Goal: Task Accomplishment & Management: Manage account settings

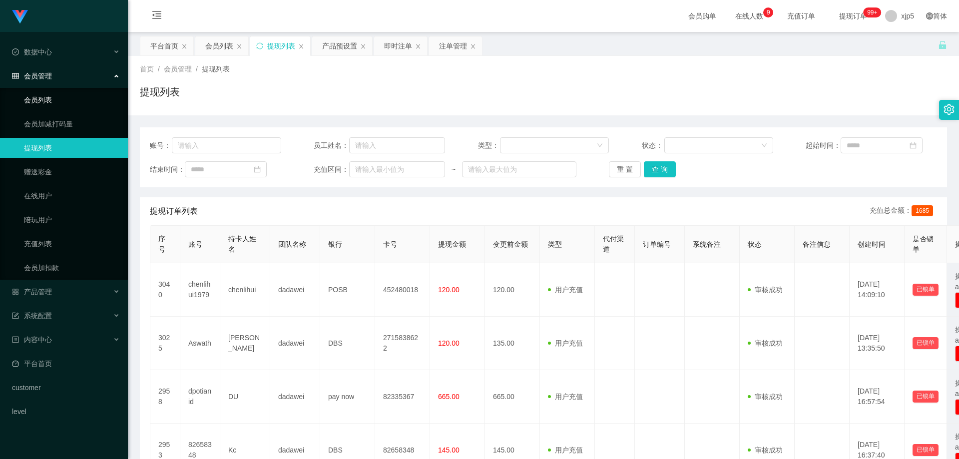
click at [56, 102] on link "会员列表" at bounding box center [72, 100] width 96 height 20
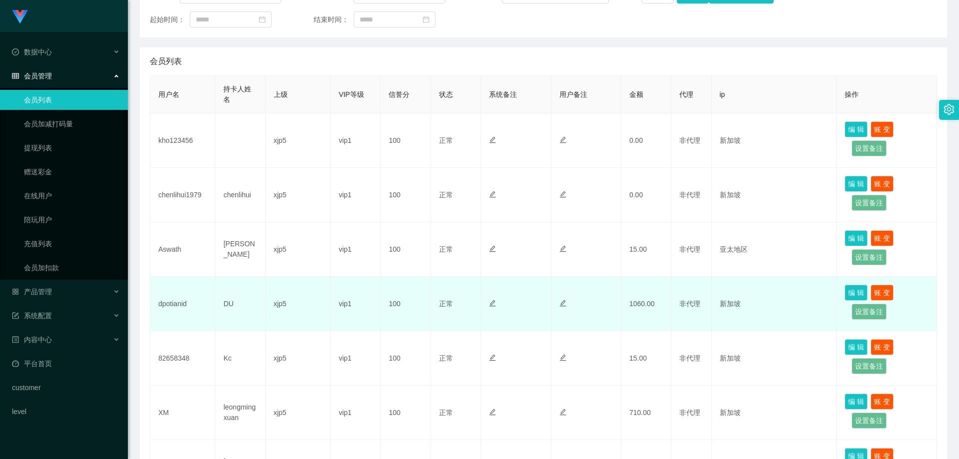
scroll to position [200, 0]
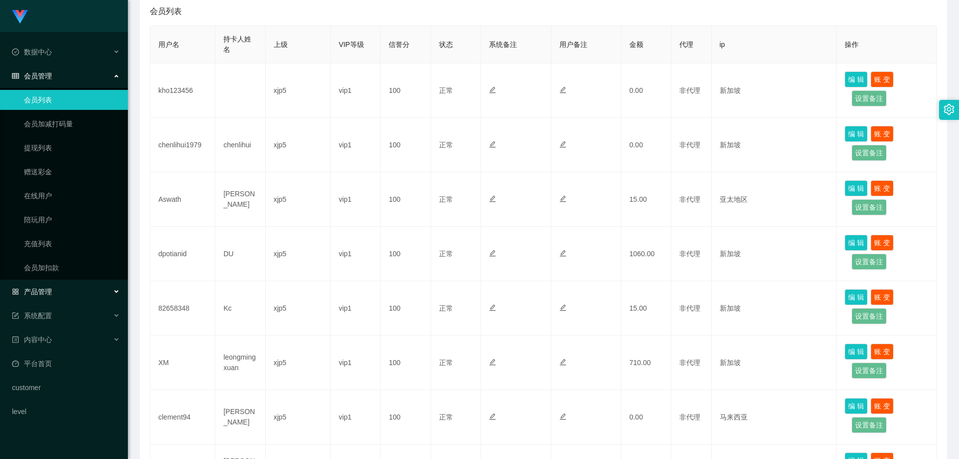
click at [74, 289] on div "产品管理" at bounding box center [64, 292] width 128 height 20
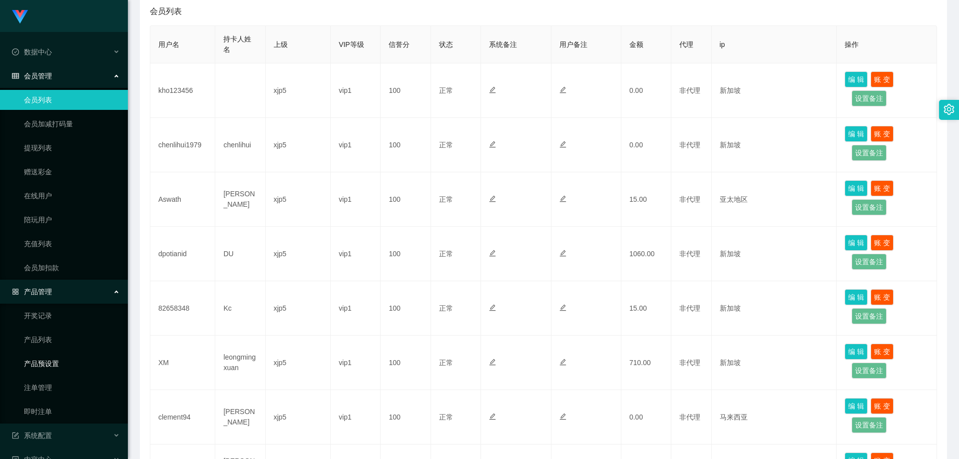
click at [62, 357] on link "产品预设置" at bounding box center [72, 364] width 96 height 20
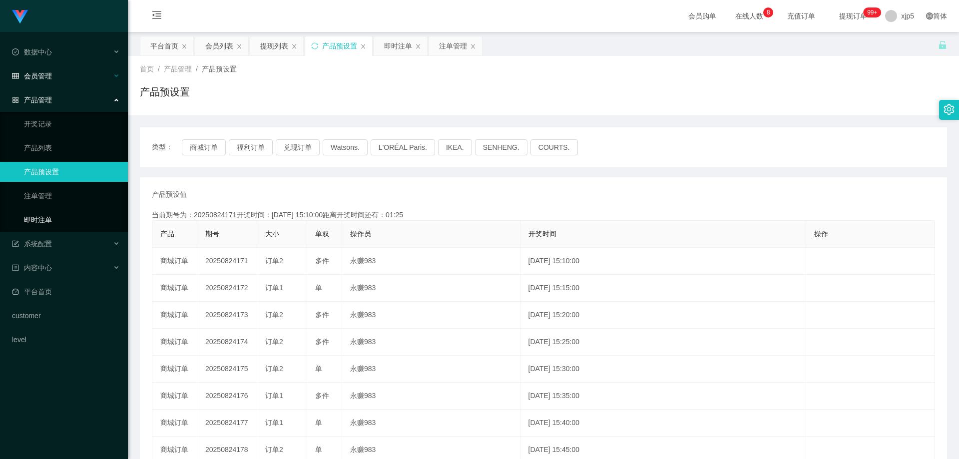
drag, startPoint x: 73, startPoint y: 217, endPoint x: 79, endPoint y: 72, distance: 144.5
click at [73, 217] on link "即时注单" at bounding box center [72, 220] width 96 height 20
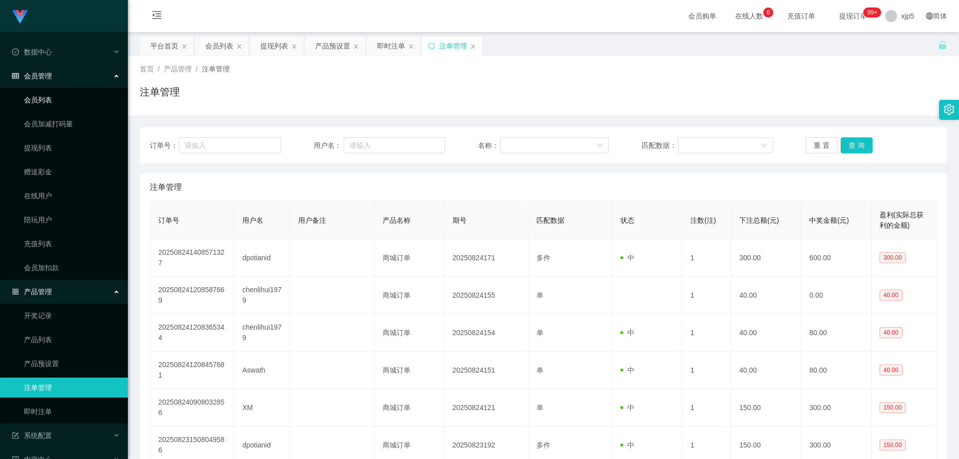
click at [48, 100] on link "会员列表" at bounding box center [72, 100] width 96 height 20
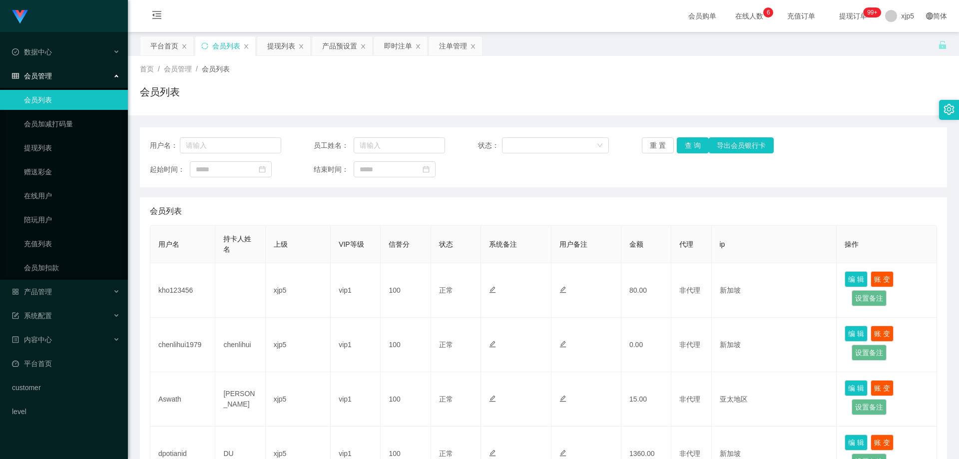
scroll to position [50, 0]
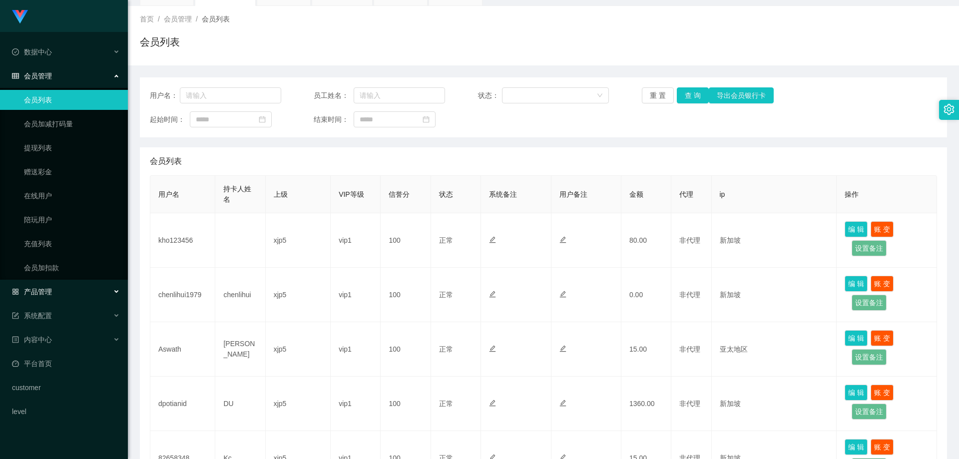
click at [67, 295] on div "产品管理" at bounding box center [64, 292] width 128 height 20
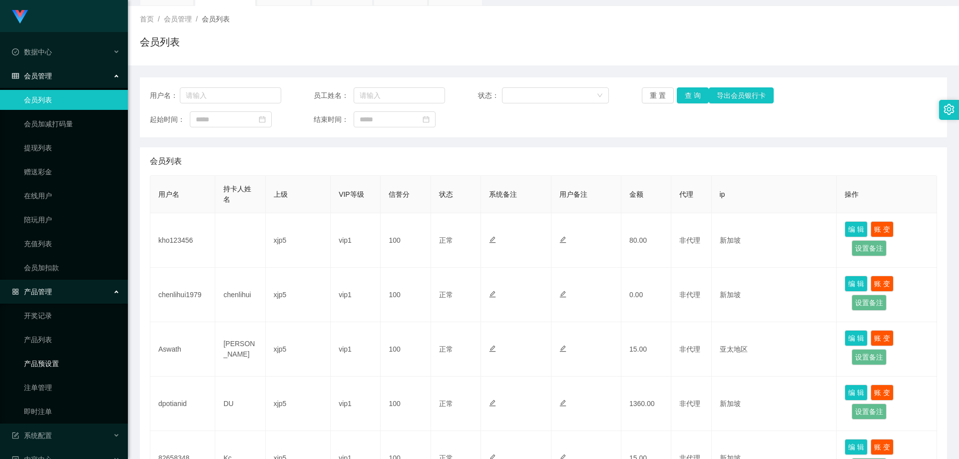
click at [64, 361] on link "产品预设置" at bounding box center [72, 364] width 96 height 20
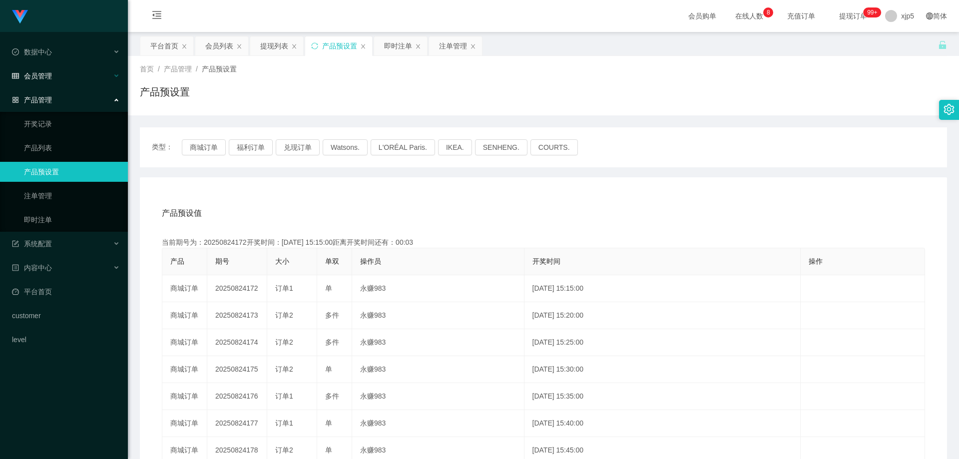
click at [57, 73] on div "会员管理" at bounding box center [64, 76] width 128 height 20
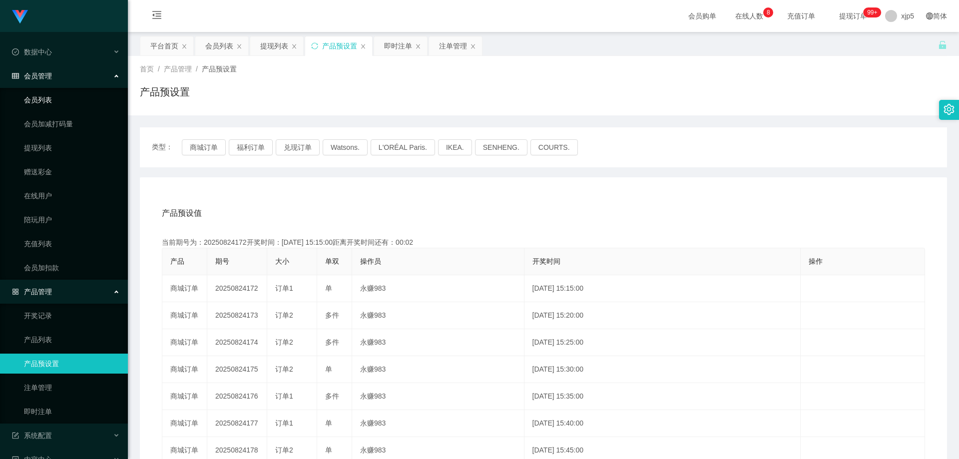
click at [52, 97] on link "会员列表" at bounding box center [72, 100] width 96 height 20
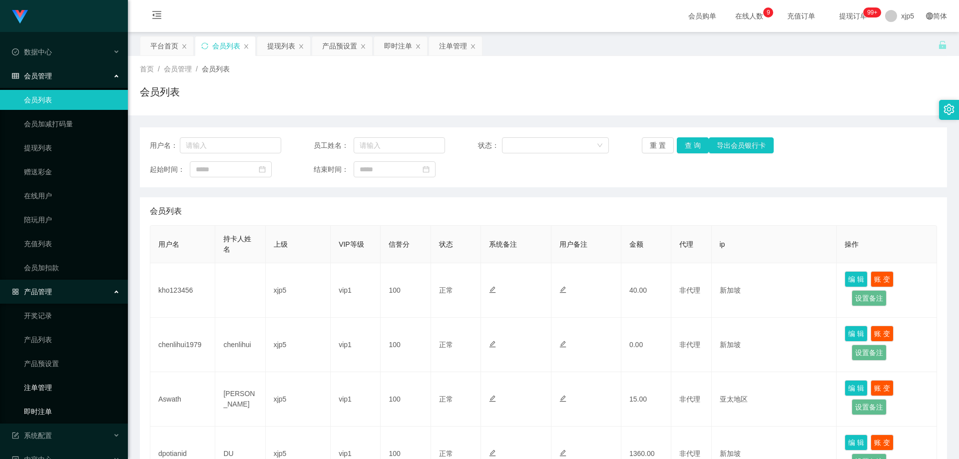
click at [55, 410] on link "即时注单" at bounding box center [72, 412] width 96 height 20
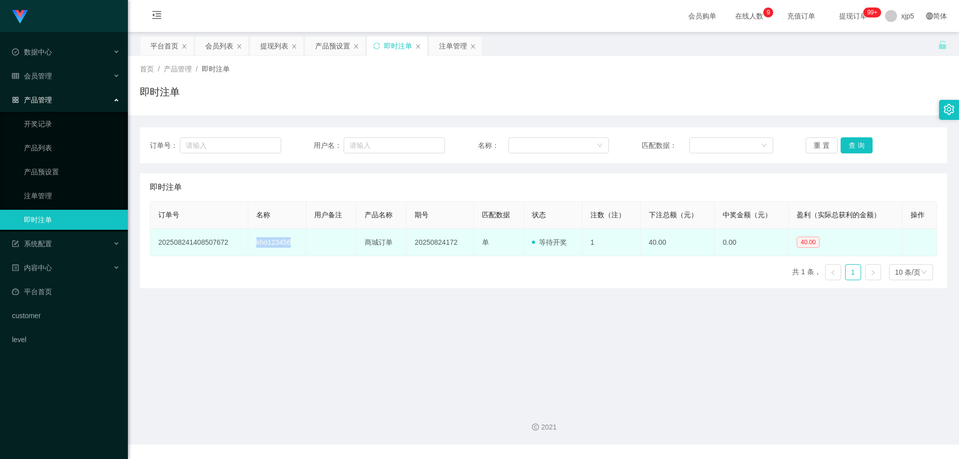
click at [252, 243] on td "kho123456" at bounding box center [277, 242] width 58 height 27
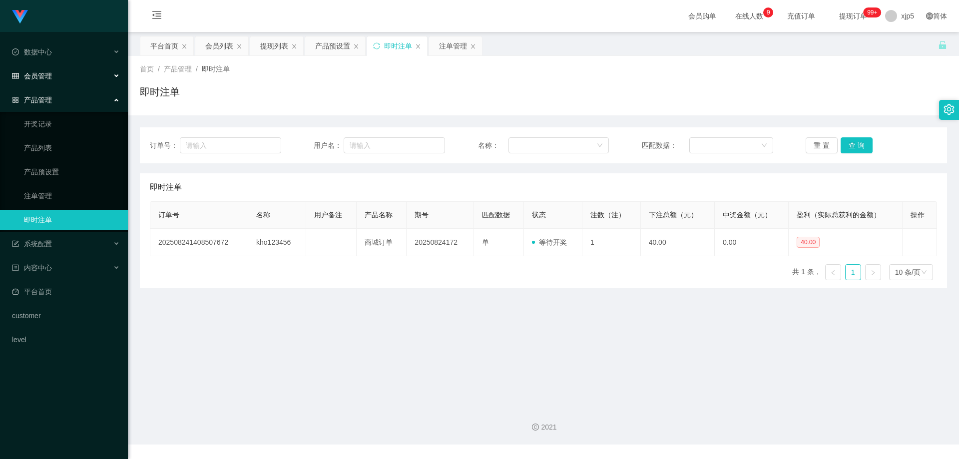
click at [49, 79] on span "会员管理" at bounding box center [32, 76] width 40 height 8
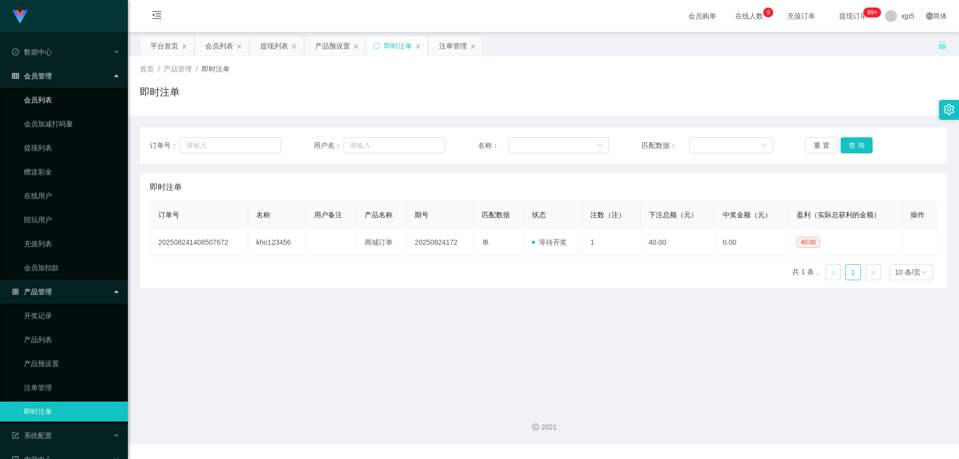
click at [53, 95] on link "会员列表" at bounding box center [72, 100] width 96 height 20
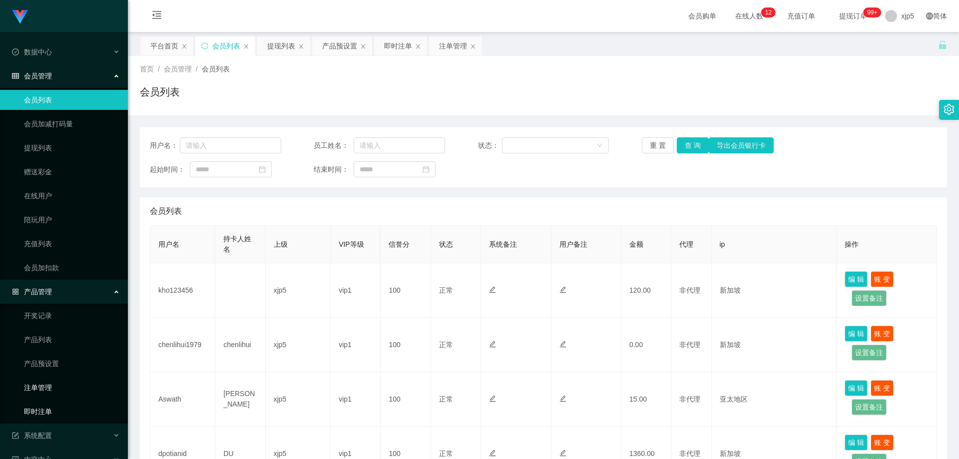
click at [61, 412] on link "即时注单" at bounding box center [72, 412] width 96 height 20
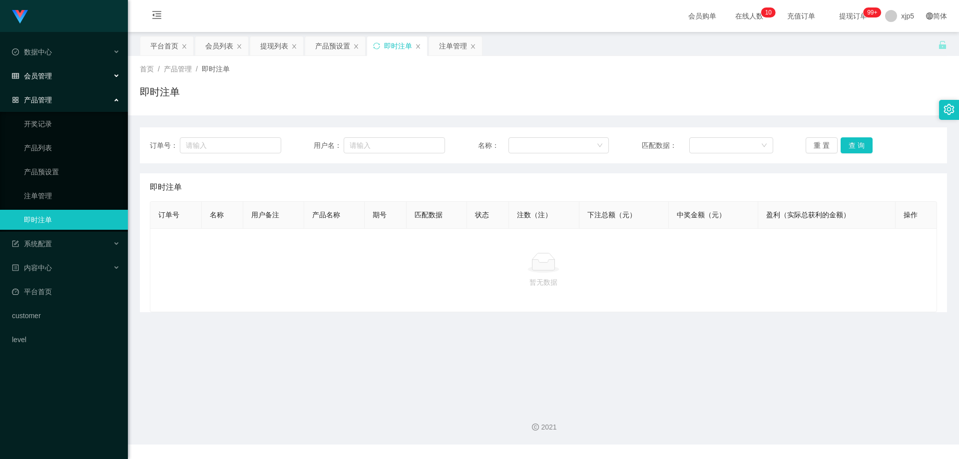
drag, startPoint x: 50, startPoint y: 78, endPoint x: 58, endPoint y: 99, distance: 22.5
click at [50, 77] on span "会员管理" at bounding box center [32, 76] width 40 height 8
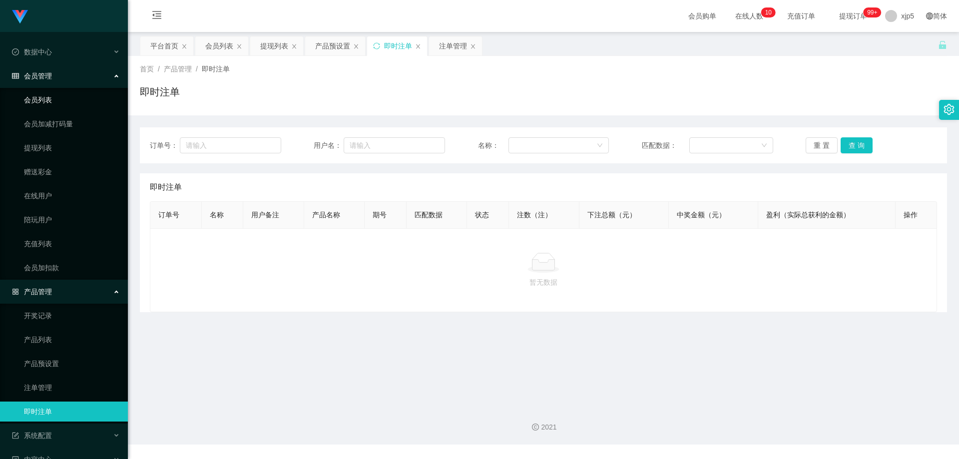
click at [40, 98] on link "会员列表" at bounding box center [72, 100] width 96 height 20
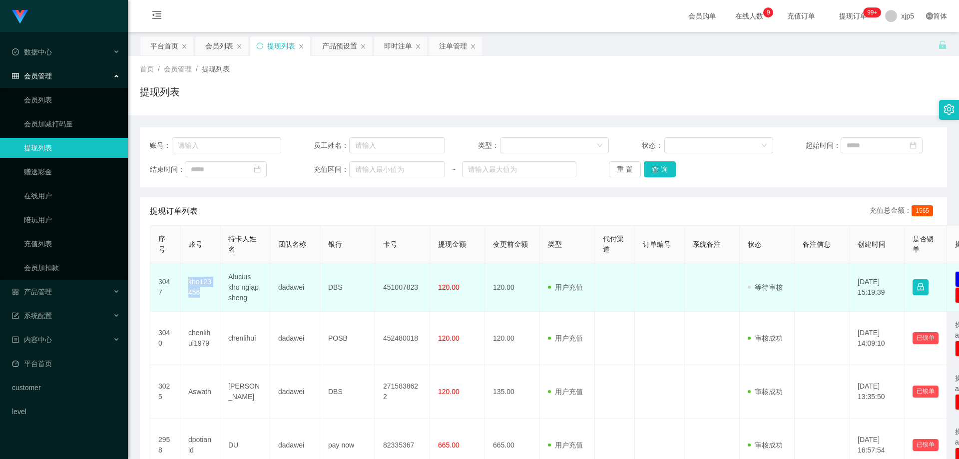
drag, startPoint x: 204, startPoint y: 295, endPoint x: 185, endPoint y: 282, distance: 23.4
click at [185, 282] on td "kho123456" at bounding box center [200, 287] width 40 height 48
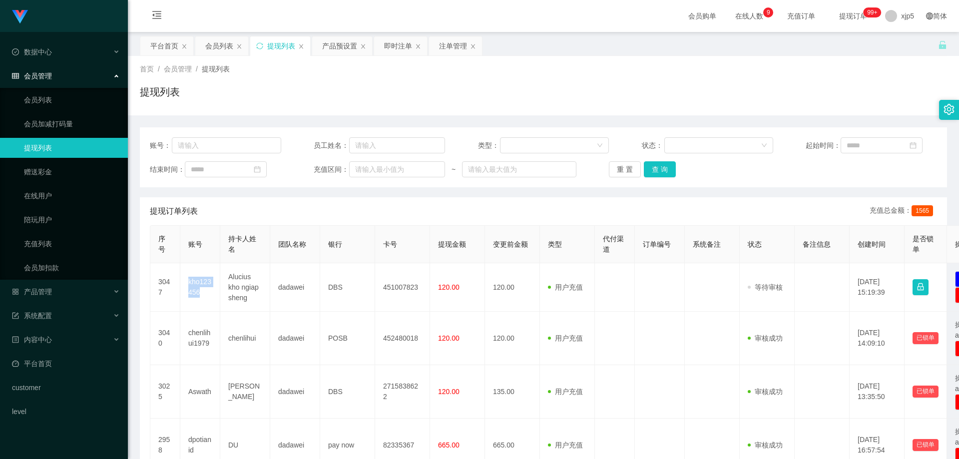
copy td "kho123456"
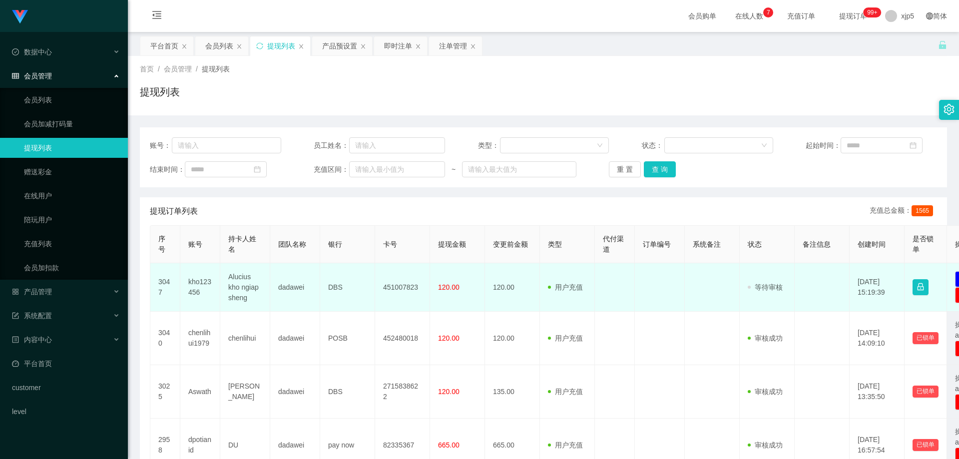
click at [298, 302] on td "dadawei" at bounding box center [295, 287] width 50 height 48
drag, startPoint x: 226, startPoint y: 277, endPoint x: 419, endPoint y: 295, distance: 194.2
click at [419, 296] on tr "3047 kho123456 Alucius kho ngiap sheng dadawei DBS 451007823 120.00 120.00 用户充值…" at bounding box center [581, 287] width 863 height 48
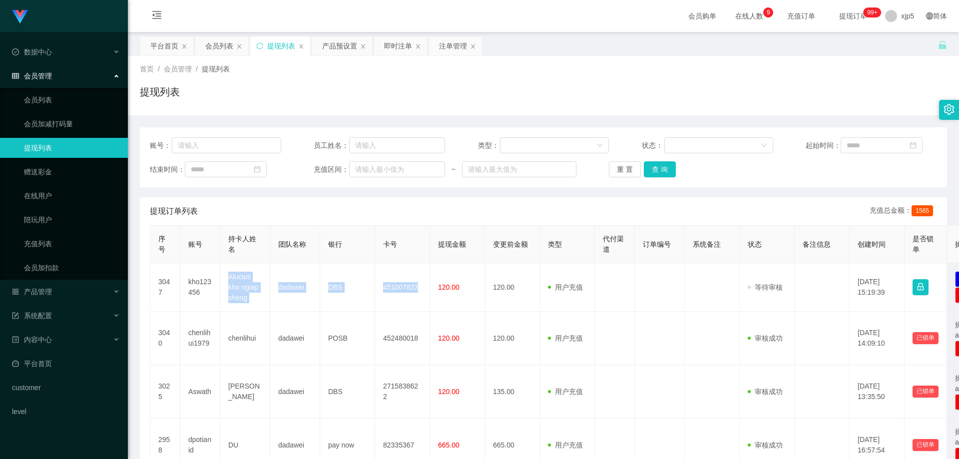
copy tr "Alucius kho ngiap sheng dadawei DBS 451007823"
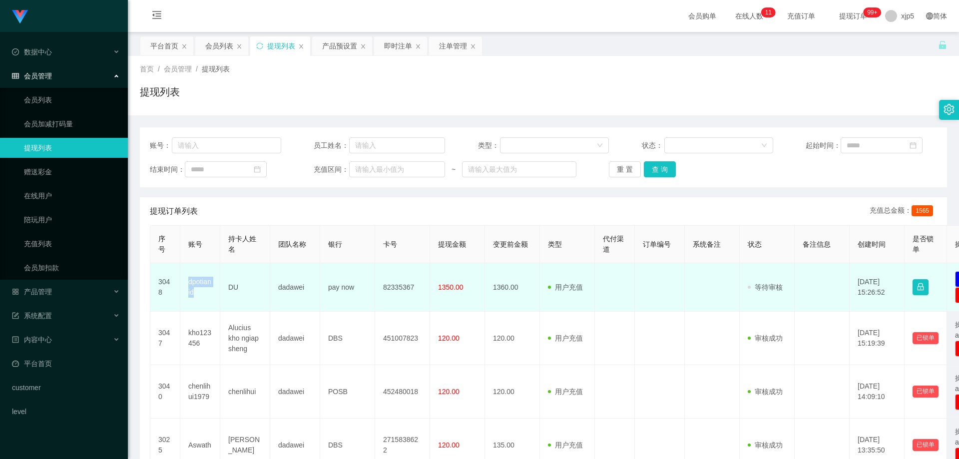
drag, startPoint x: 198, startPoint y: 290, endPoint x: 187, endPoint y: 284, distance: 12.5
click at [187, 284] on td "dpotianid" at bounding box center [200, 287] width 40 height 48
copy td "dpotianid"
click at [211, 288] on td "dpotianid" at bounding box center [200, 287] width 40 height 48
click at [208, 292] on td "dpotianid" at bounding box center [200, 287] width 40 height 48
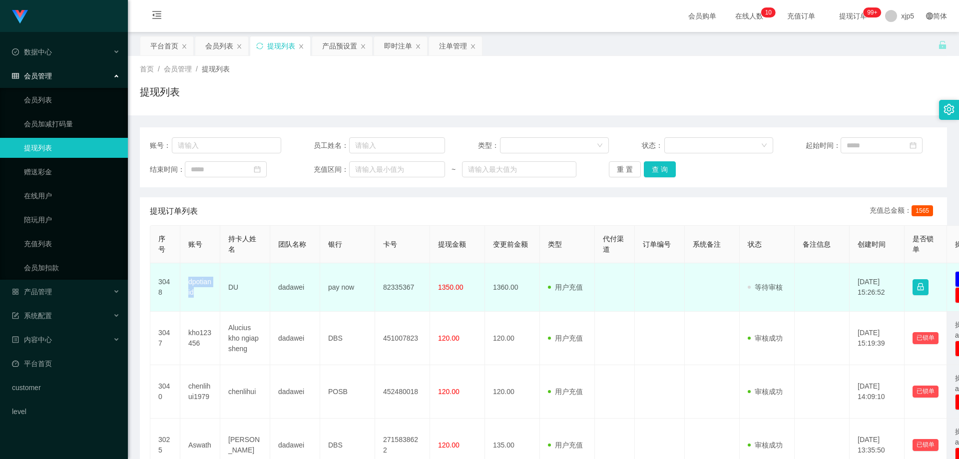
drag, startPoint x: 203, startPoint y: 299, endPoint x: 226, endPoint y: 294, distance: 23.5
click at [188, 285] on td "dpotianid" at bounding box center [200, 287] width 40 height 48
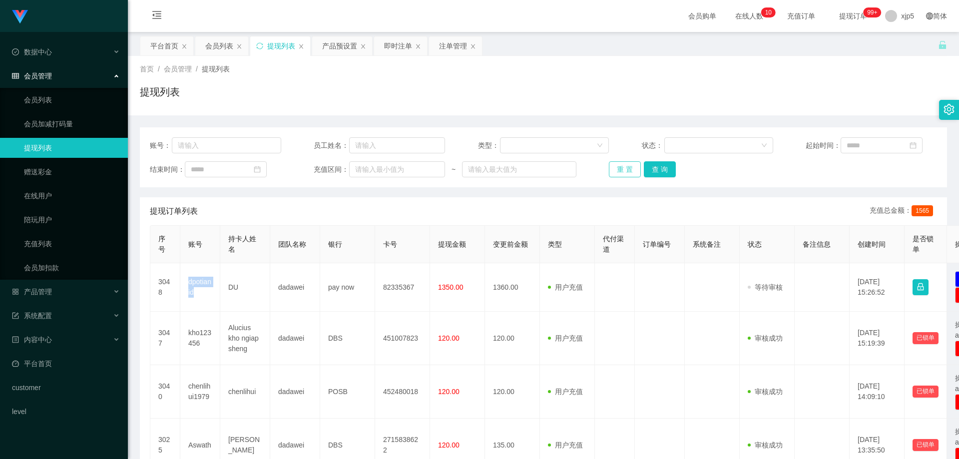
copy td "dpotianid"
click at [49, 106] on link "会员列表" at bounding box center [72, 100] width 96 height 20
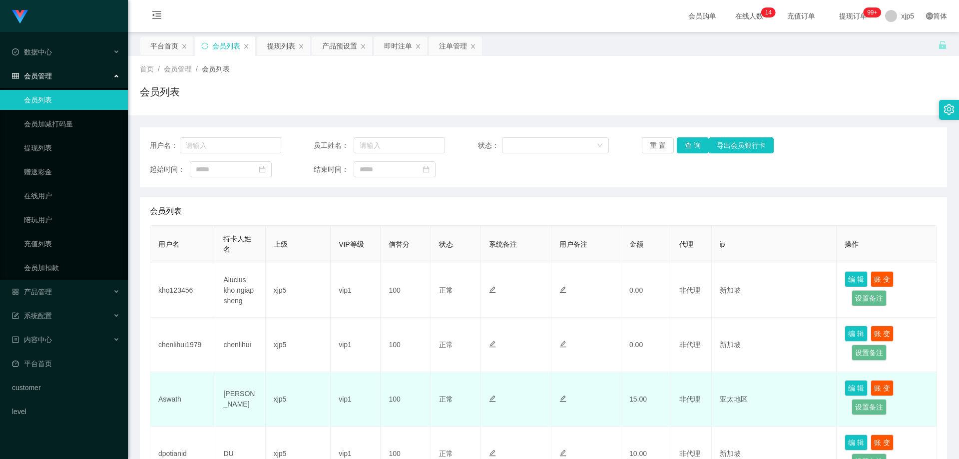
scroll to position [100, 0]
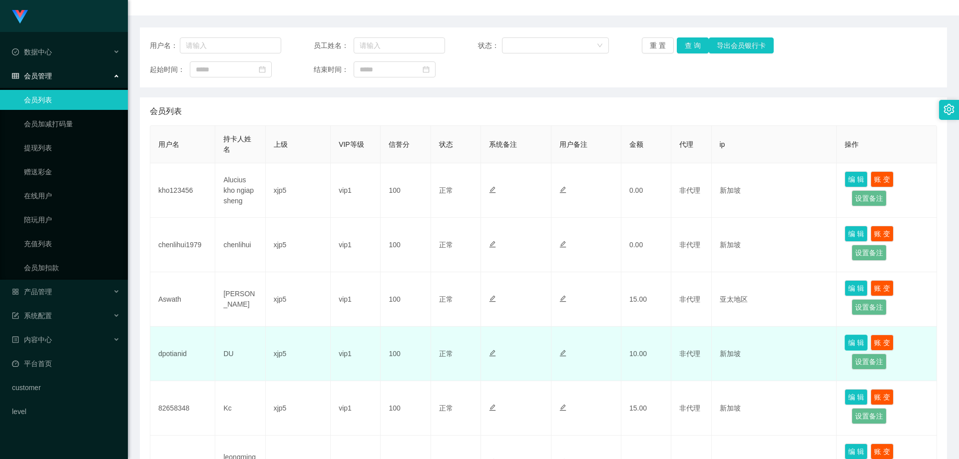
click at [845, 338] on button "编 辑" at bounding box center [856, 343] width 23 height 16
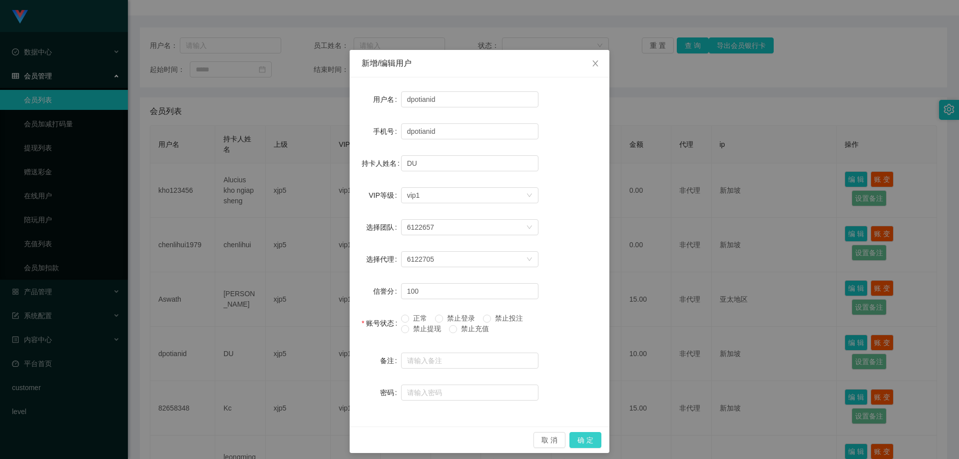
click at [596, 440] on button "确 定" at bounding box center [586, 440] width 32 height 16
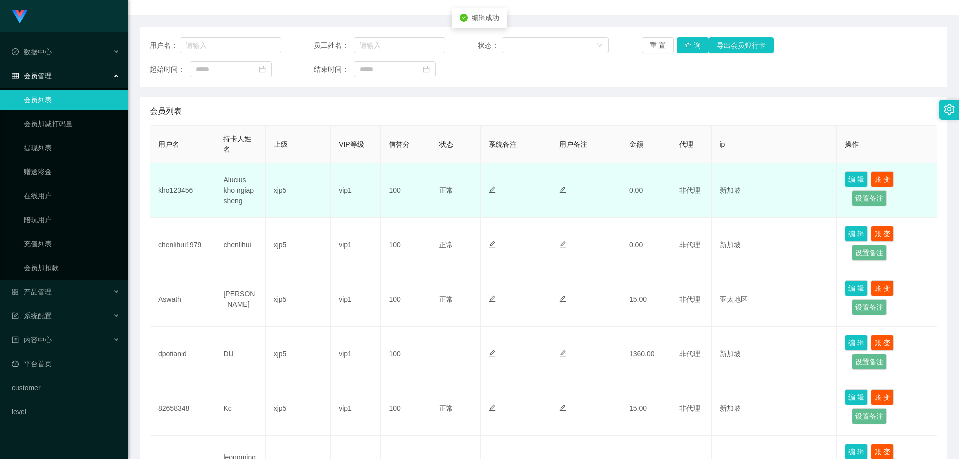
drag, startPoint x: 653, startPoint y: 266, endPoint x: 723, endPoint y: 205, distance: 93.1
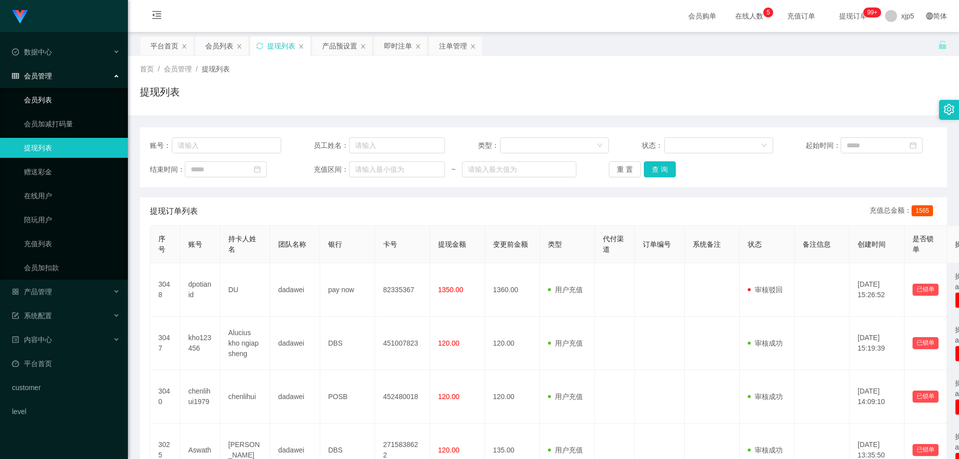
click at [68, 101] on link "会员列表" at bounding box center [72, 100] width 96 height 20
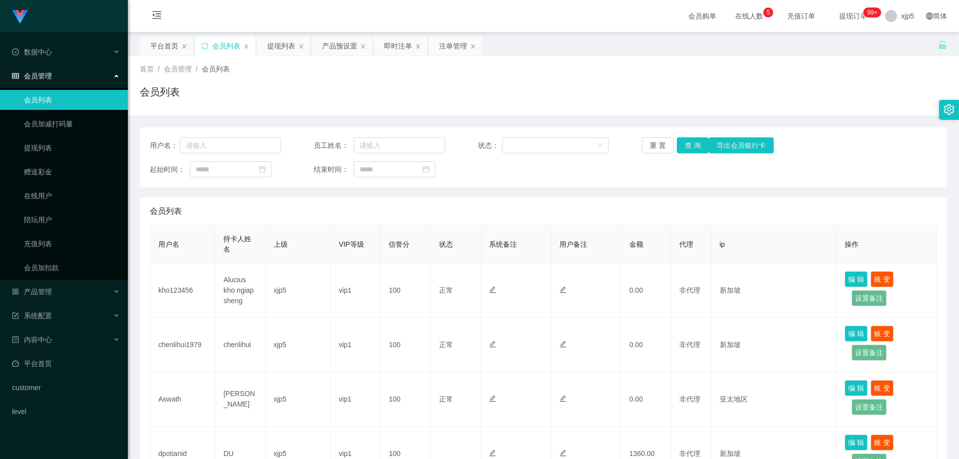
scroll to position [100, 0]
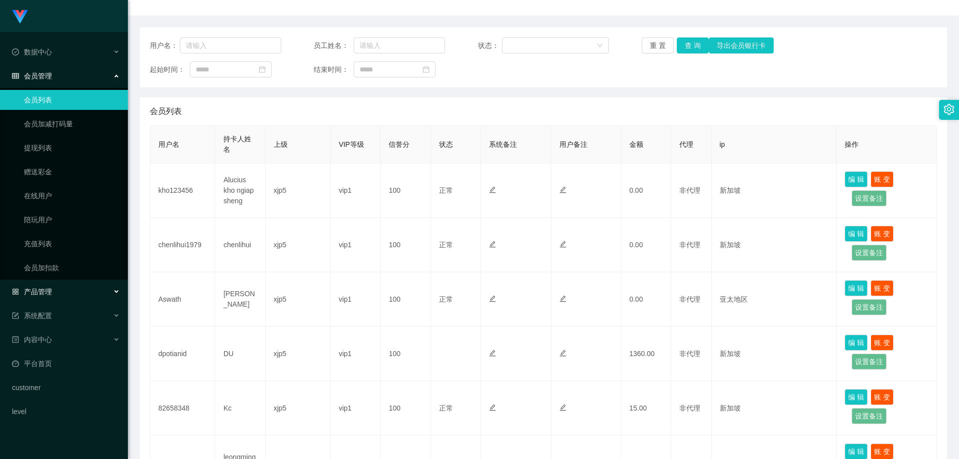
click at [67, 294] on div "产品管理" at bounding box center [64, 292] width 128 height 20
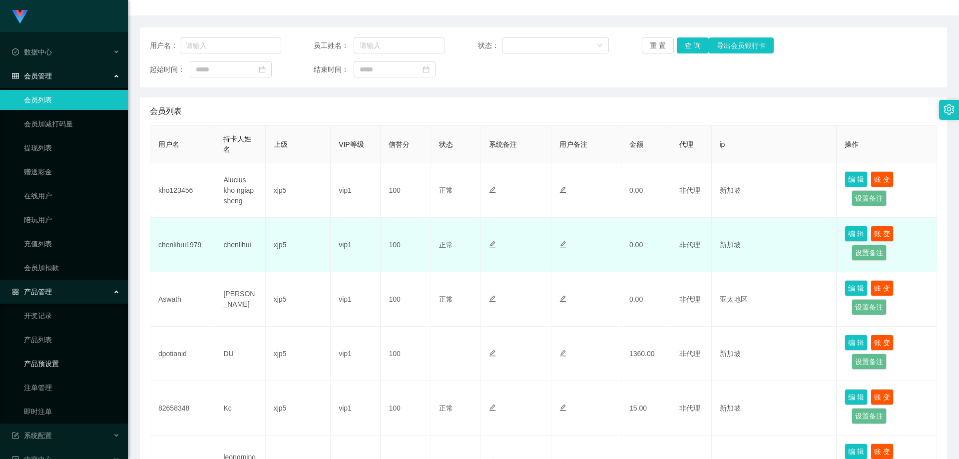
click at [62, 368] on link "产品预设置" at bounding box center [72, 364] width 96 height 20
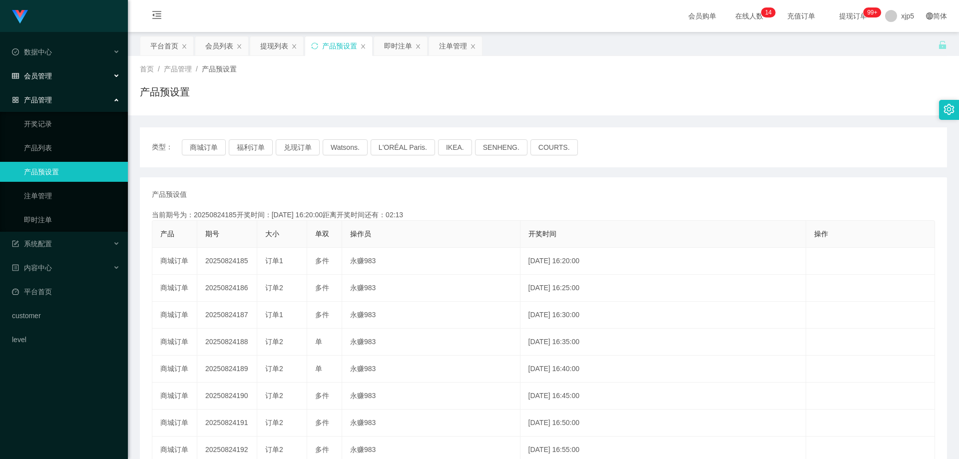
click at [54, 78] on div "会员管理" at bounding box center [64, 76] width 128 height 20
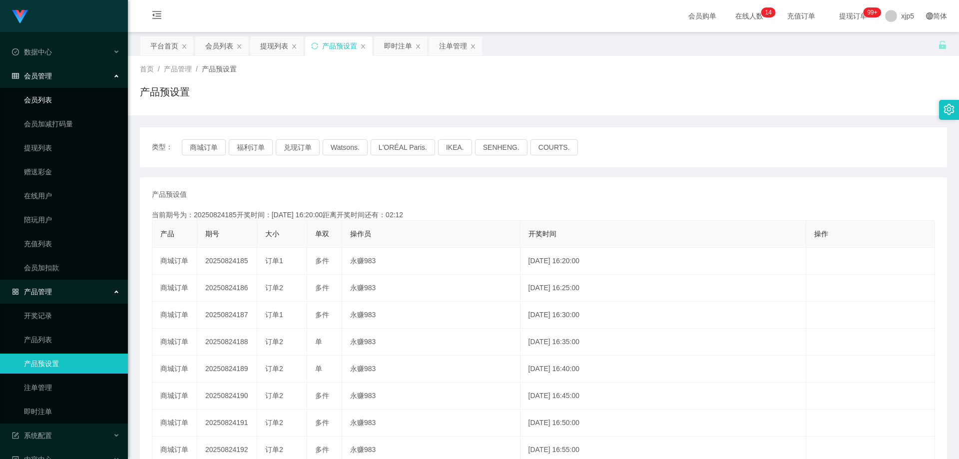
click at [51, 93] on link "会员列表" at bounding box center [72, 100] width 96 height 20
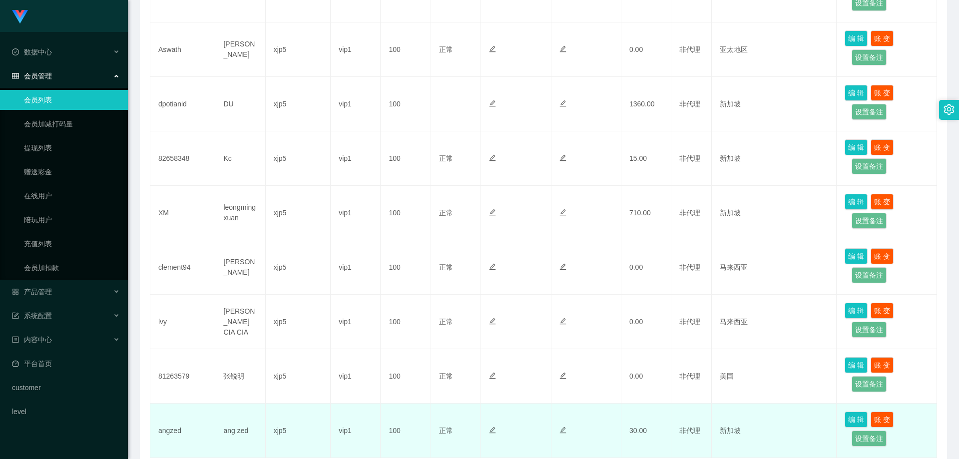
scroll to position [427, 0]
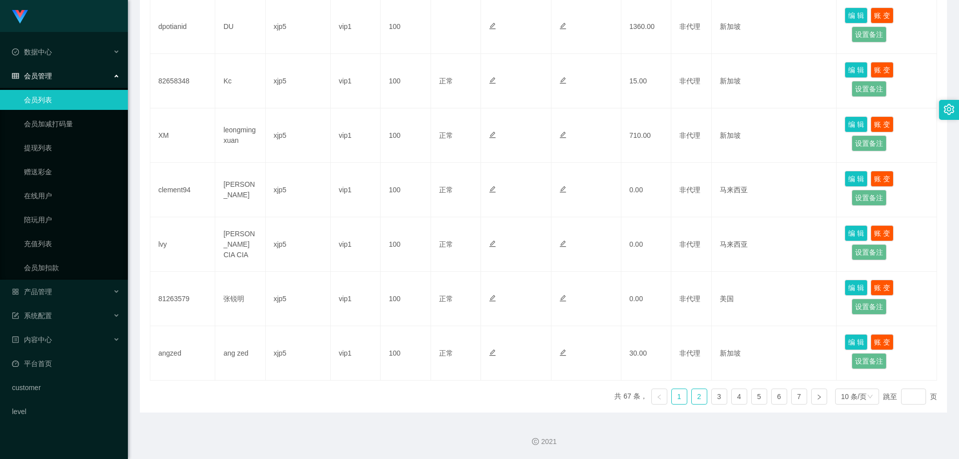
click at [692, 401] on link "2" at bounding box center [699, 396] width 15 height 15
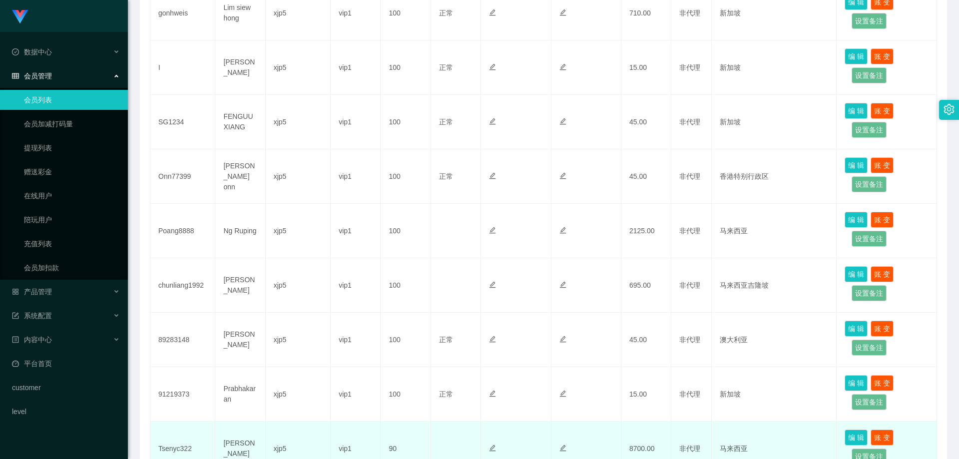
scroll to position [377, 0]
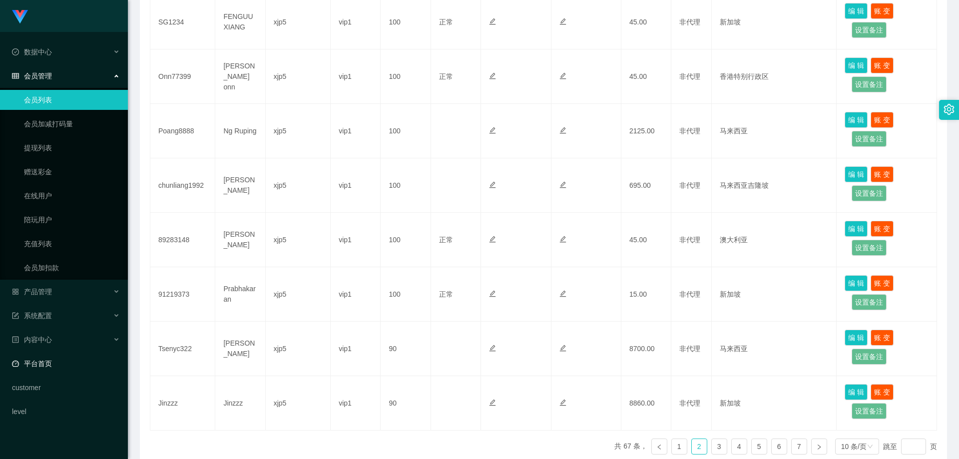
click at [61, 361] on link "平台首页" at bounding box center [66, 364] width 108 height 20
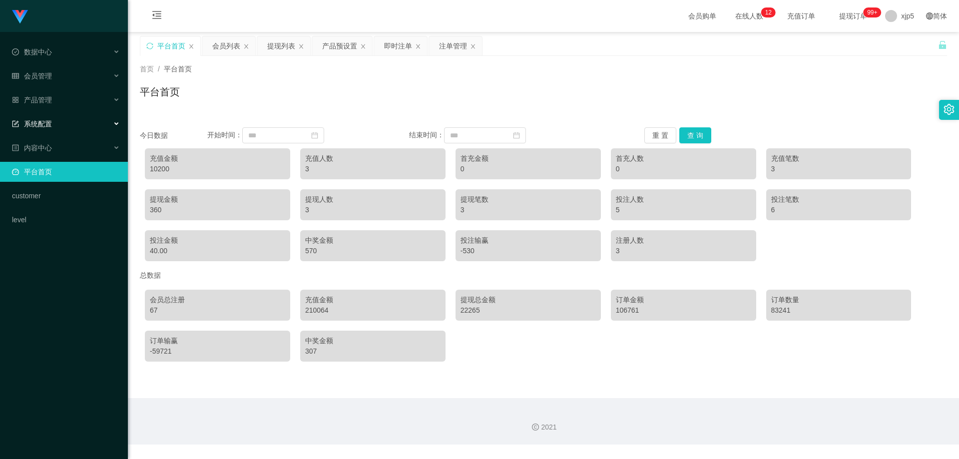
click at [53, 120] on div "系统配置" at bounding box center [64, 124] width 128 height 20
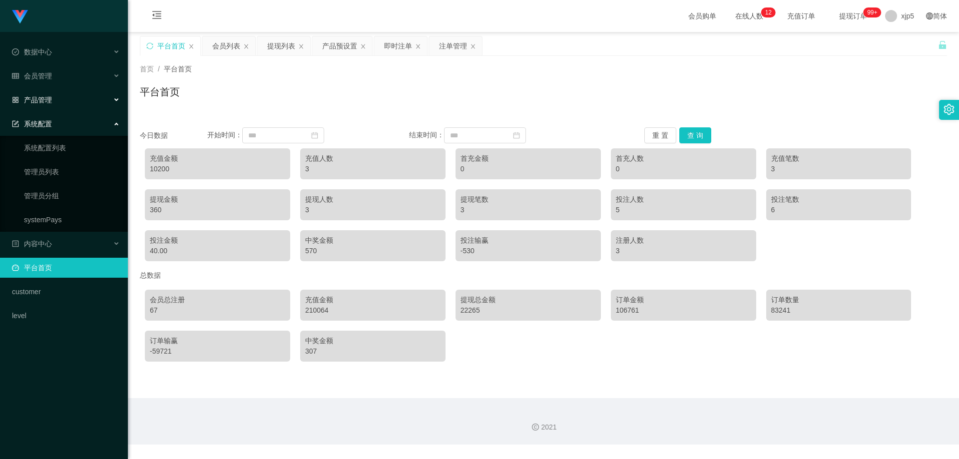
click at [49, 105] on div "产品管理" at bounding box center [64, 100] width 128 height 20
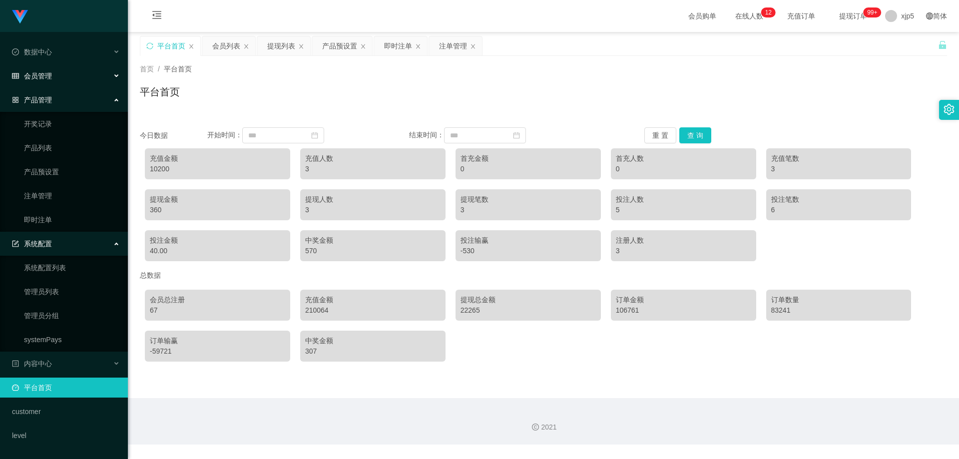
click at [51, 76] on span "会员管理" at bounding box center [32, 76] width 40 height 8
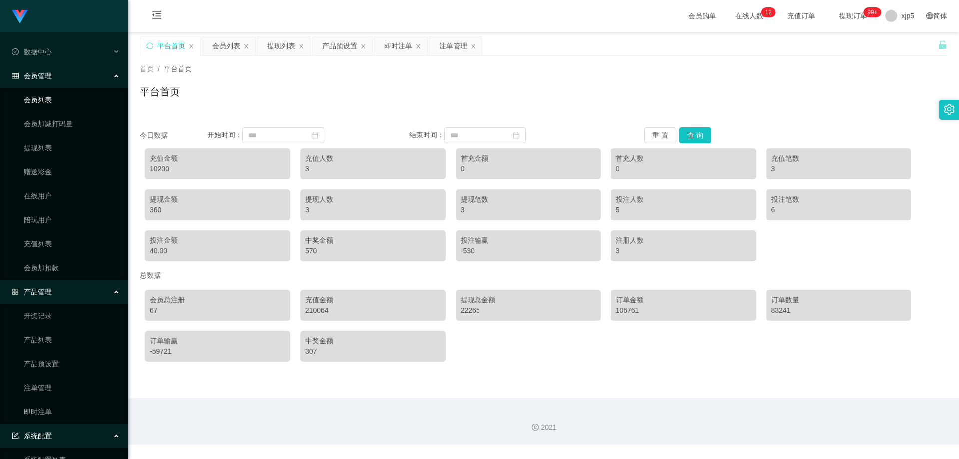
drag, startPoint x: 56, startPoint y: 93, endPoint x: 245, endPoint y: 75, distance: 189.8
click at [56, 93] on link "会员列表" at bounding box center [72, 100] width 96 height 20
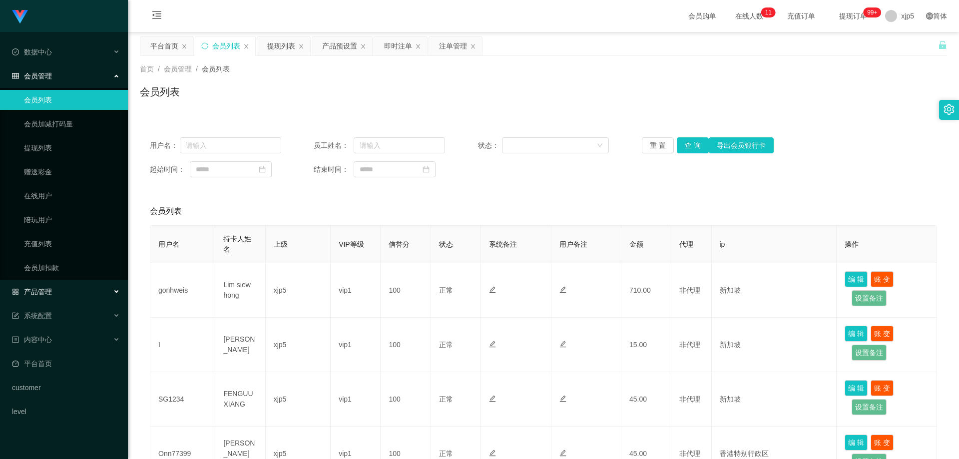
click at [66, 292] on div "产品管理" at bounding box center [64, 292] width 128 height 20
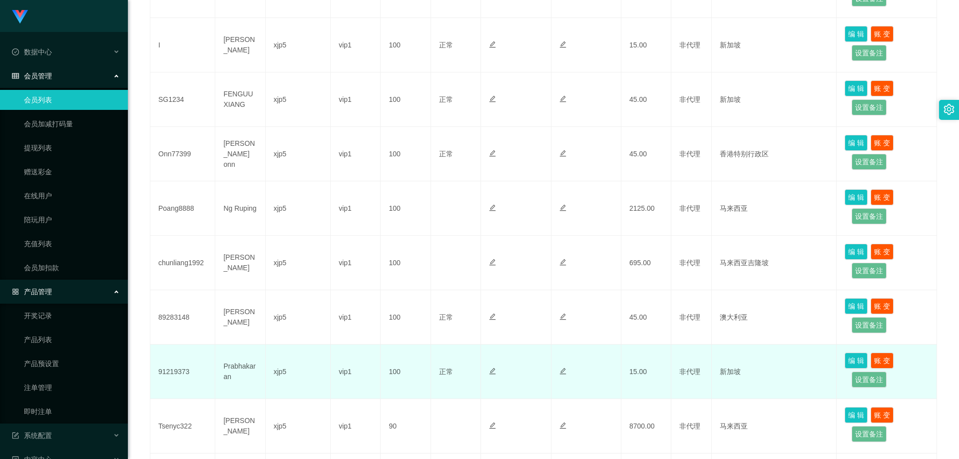
scroll to position [427, 0]
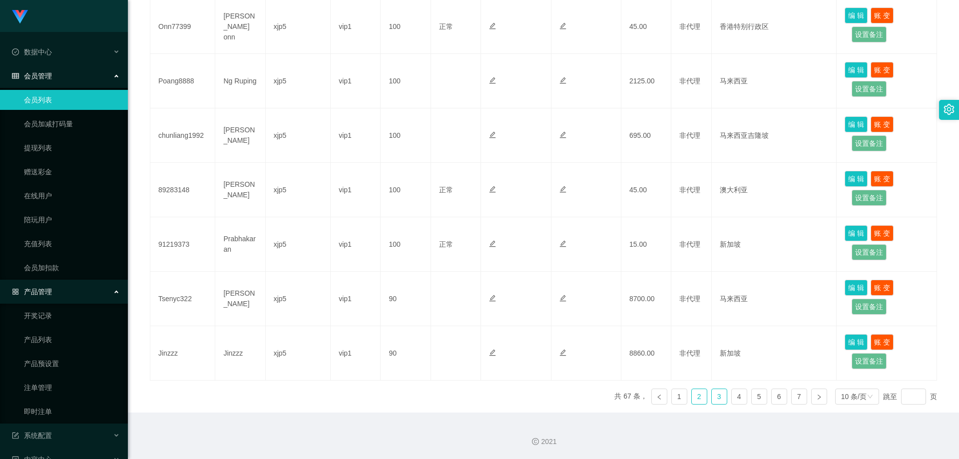
click at [712, 396] on link "3" at bounding box center [719, 396] width 15 height 15
click at [696, 398] on link "2" at bounding box center [699, 396] width 15 height 15
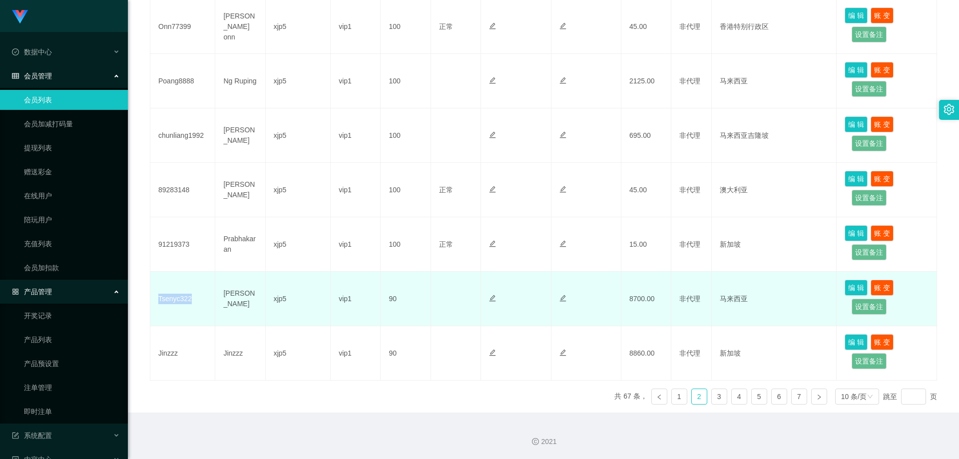
drag, startPoint x: 196, startPoint y: 306, endPoint x: 156, endPoint y: 301, distance: 40.3
click at [156, 301] on td "Tsenyc322" at bounding box center [182, 299] width 65 height 54
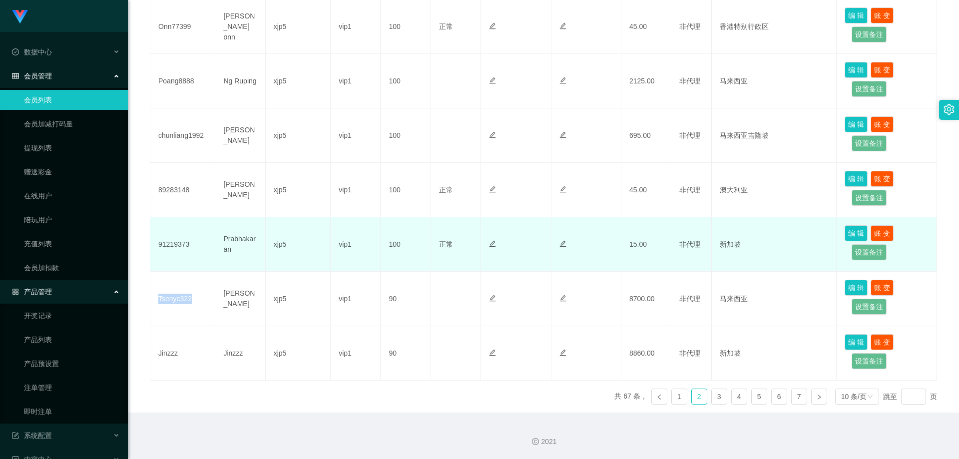
copy td "Tsenyc322"
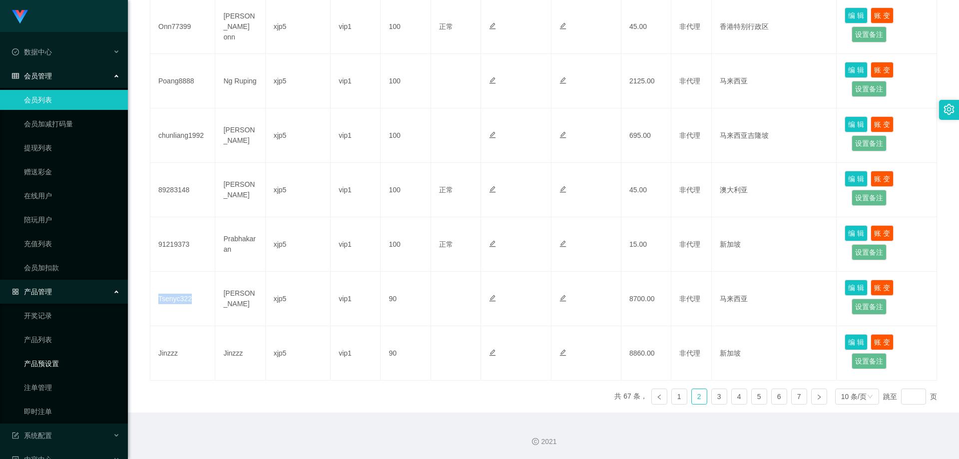
drag, startPoint x: 55, startPoint y: 360, endPoint x: 64, endPoint y: 357, distance: 8.9
click at [56, 360] on link "产品预设置" at bounding box center [72, 364] width 96 height 20
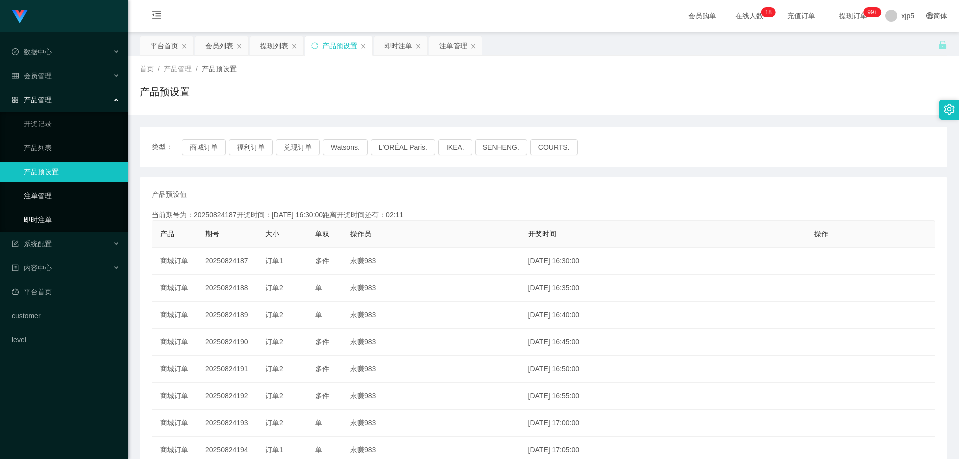
click at [72, 218] on link "即时注单" at bounding box center [72, 220] width 96 height 20
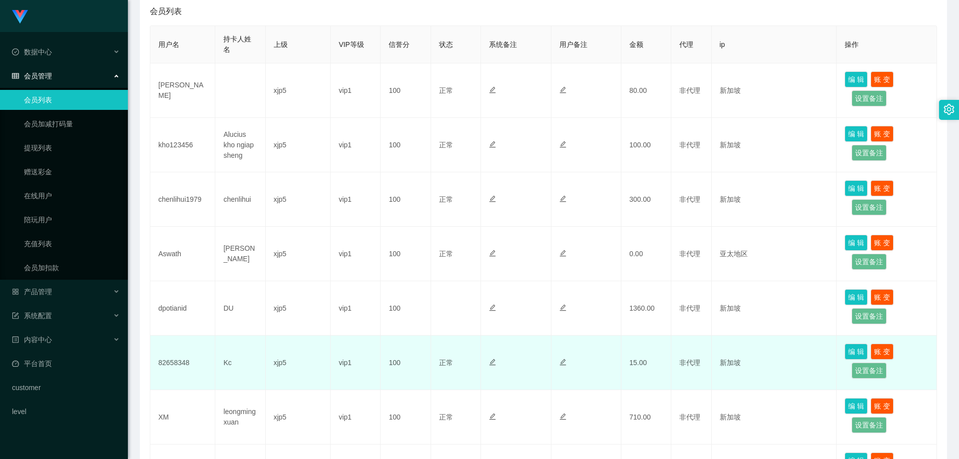
scroll to position [150, 0]
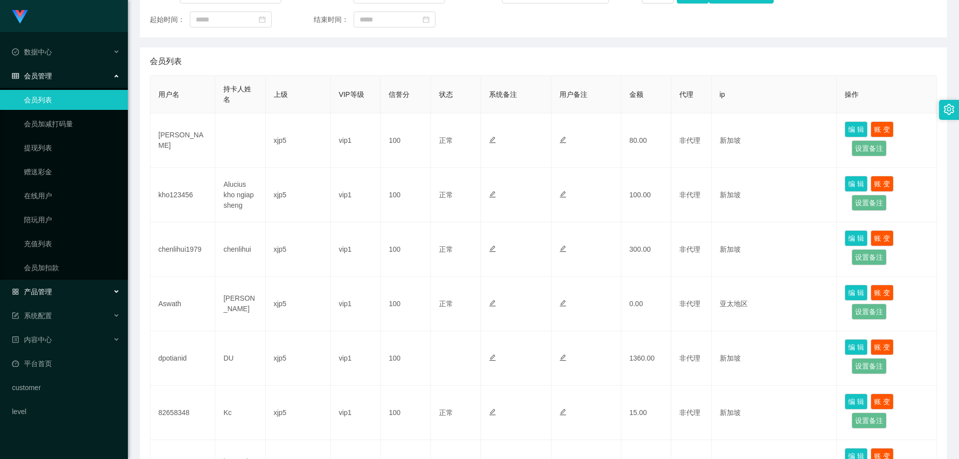
click at [58, 300] on div "产品管理" at bounding box center [64, 292] width 128 height 20
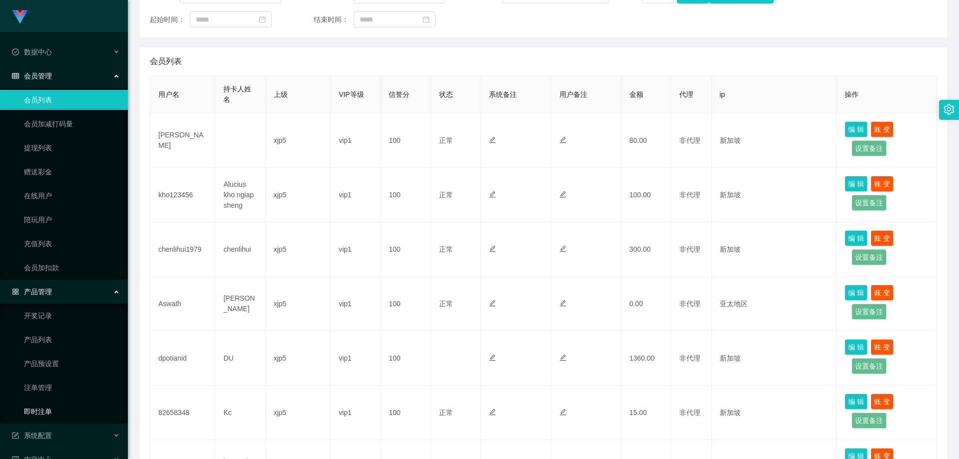
click at [55, 408] on link "即时注单" at bounding box center [72, 412] width 96 height 20
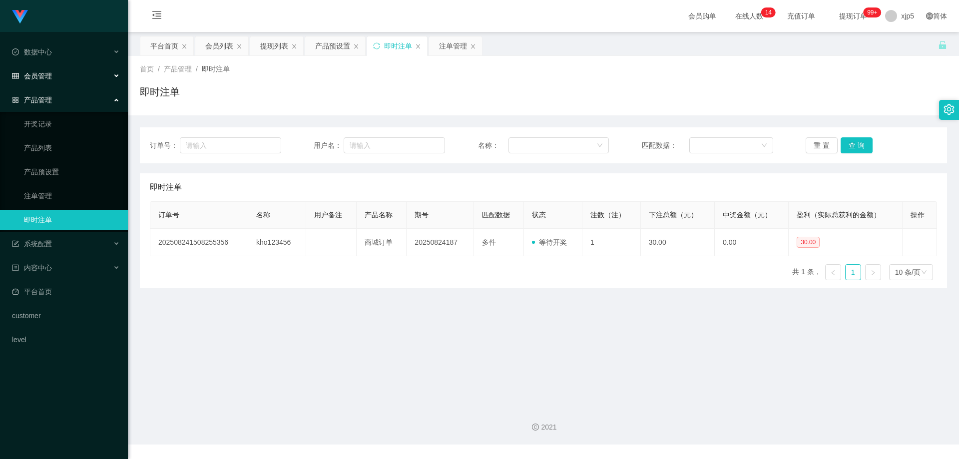
click at [58, 79] on div "会员管理" at bounding box center [64, 76] width 128 height 20
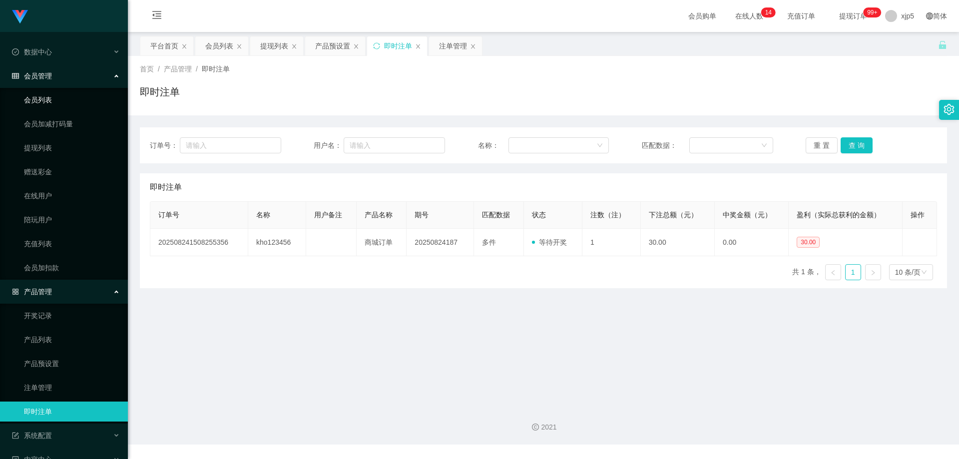
click at [56, 102] on link "会员列表" at bounding box center [72, 100] width 96 height 20
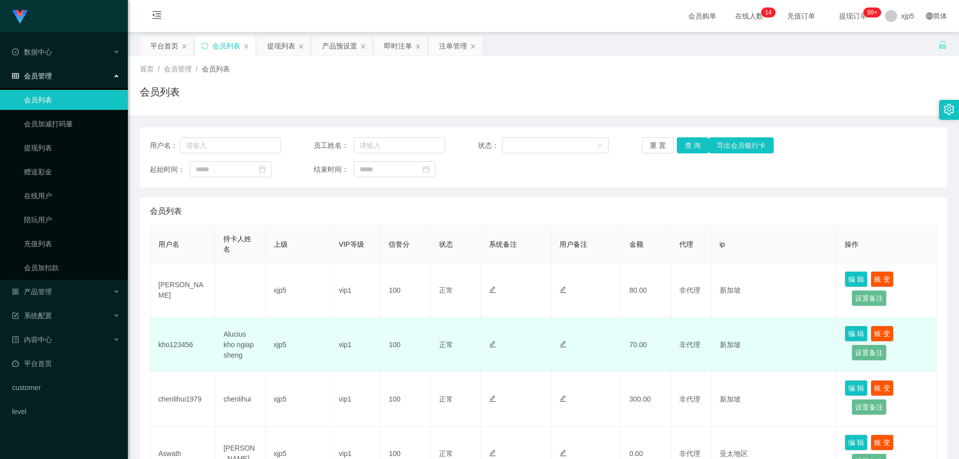
scroll to position [100, 0]
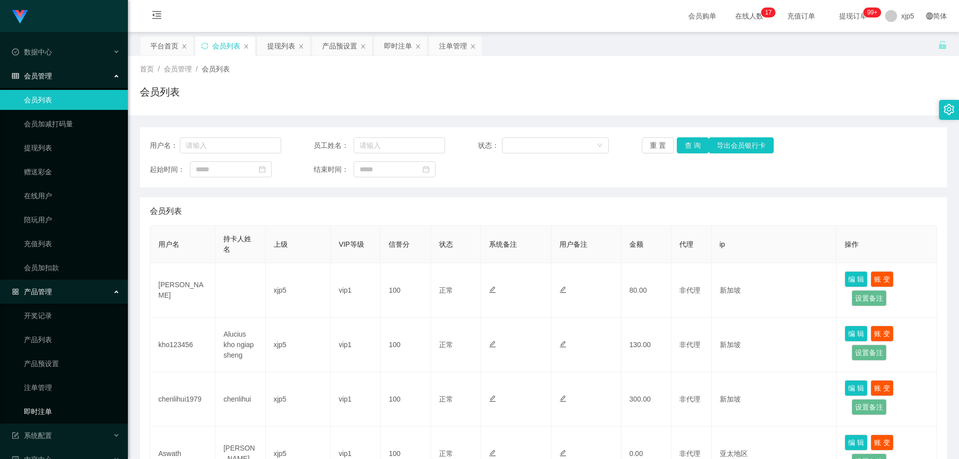
click at [63, 406] on link "即时注单" at bounding box center [72, 412] width 96 height 20
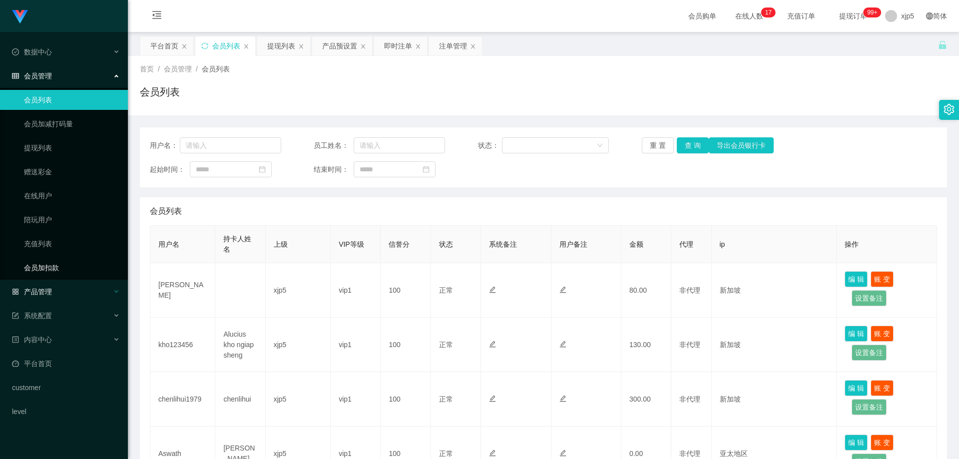
scroll to position [50, 0]
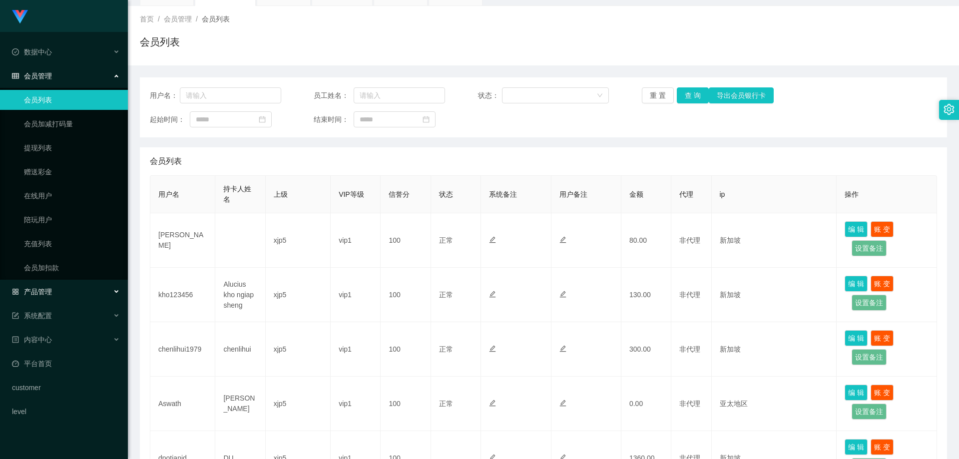
click at [82, 292] on div "产品管理" at bounding box center [64, 292] width 128 height 20
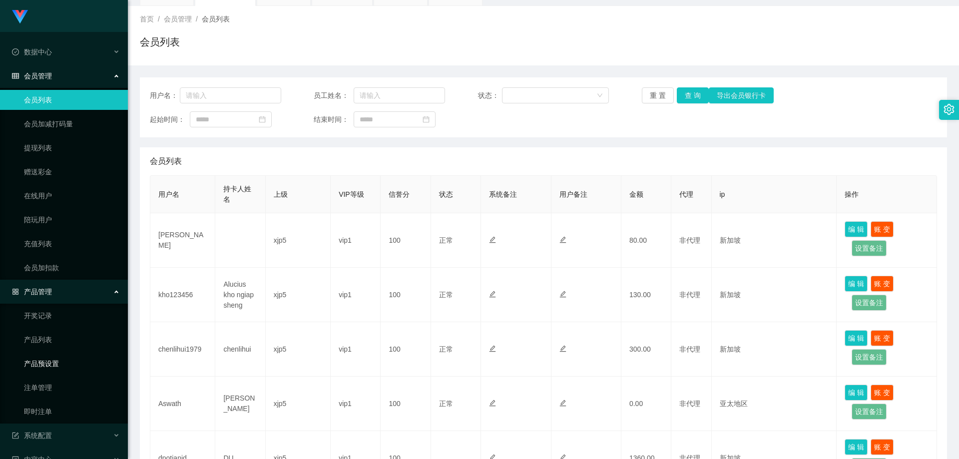
click at [61, 361] on link "产品预设置" at bounding box center [72, 364] width 96 height 20
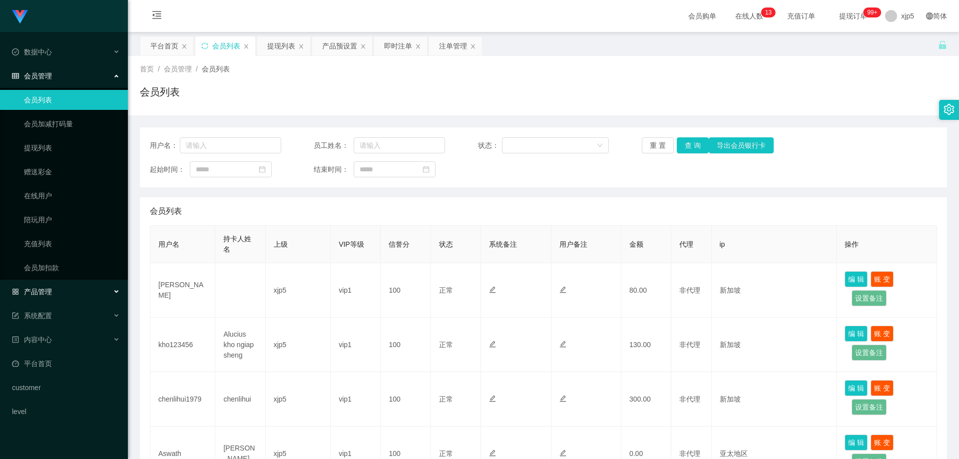
click at [60, 285] on div "产品管理" at bounding box center [64, 292] width 128 height 20
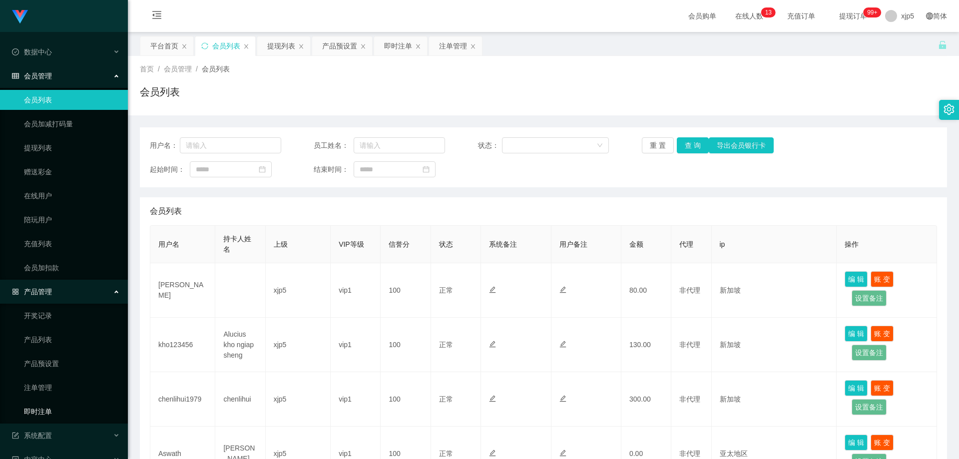
click at [55, 407] on link "即时注单" at bounding box center [72, 412] width 96 height 20
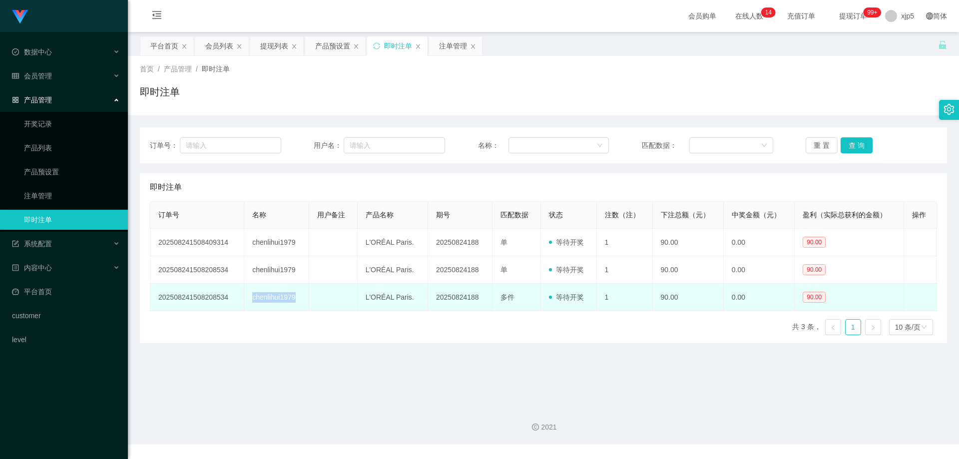
drag, startPoint x: 297, startPoint y: 298, endPoint x: 248, endPoint y: 298, distance: 49.5
click at [248, 298] on td "chenlihui1979" at bounding box center [276, 297] width 65 height 27
copy td "chenlihui1979"
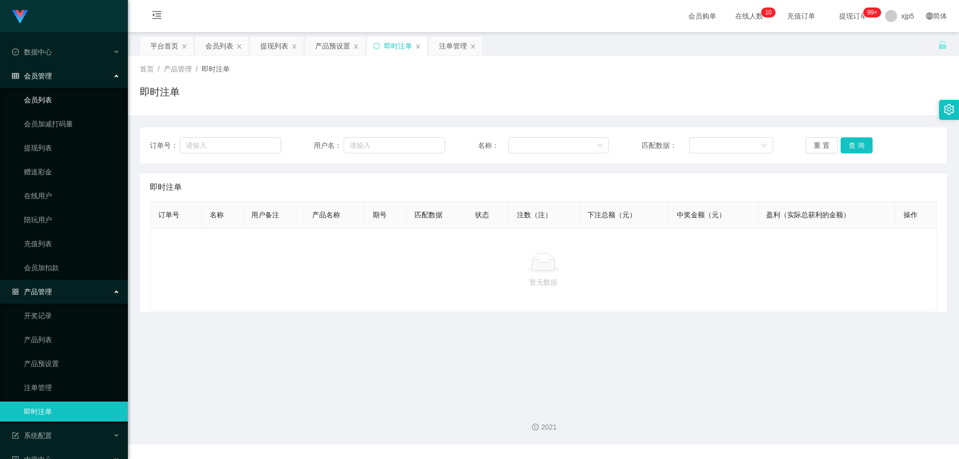
click at [60, 100] on link "会员列表" at bounding box center [72, 100] width 96 height 20
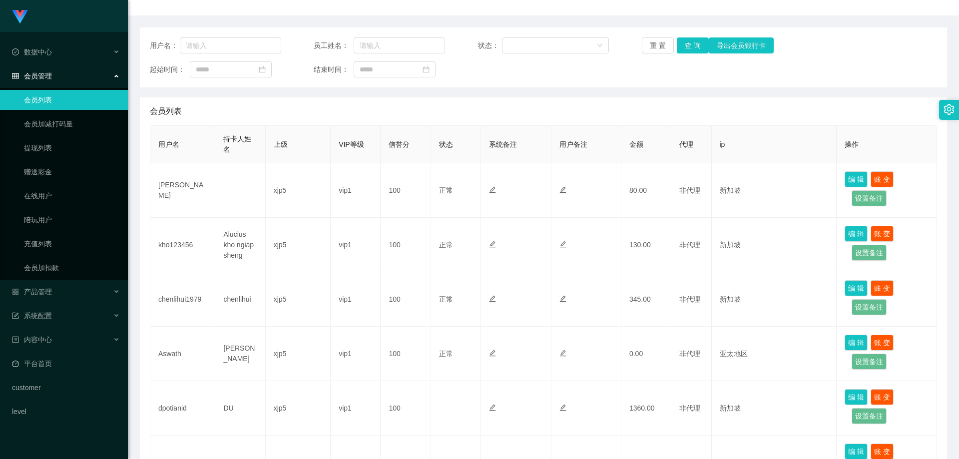
scroll to position [150, 0]
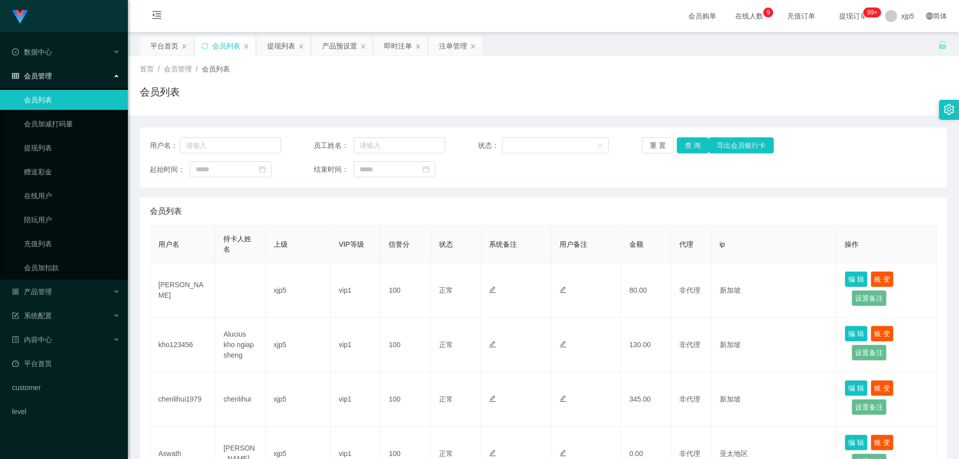
scroll to position [50, 0]
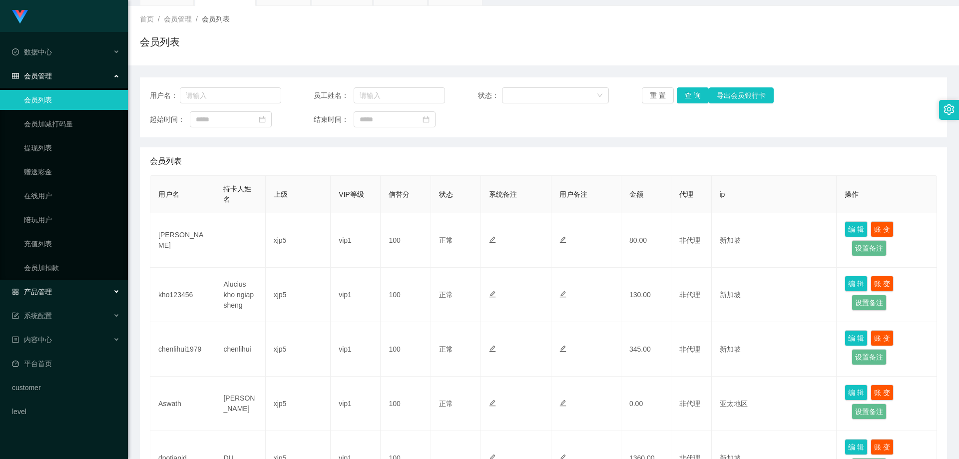
drag, startPoint x: 53, startPoint y: 290, endPoint x: 55, endPoint y: 297, distance: 6.8
click at [53, 290] on div "产品管理" at bounding box center [64, 292] width 128 height 20
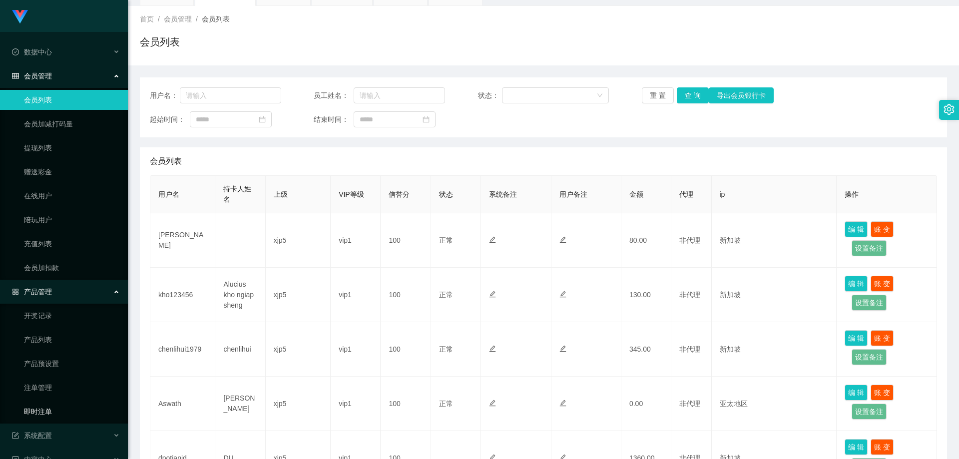
click at [55, 412] on link "即时注单" at bounding box center [72, 412] width 96 height 20
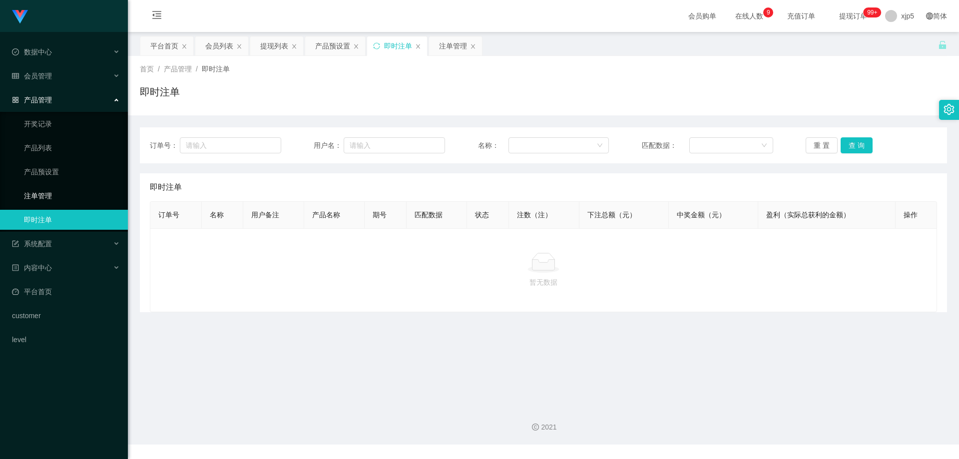
click at [63, 196] on link "注单管理" at bounding box center [72, 196] width 96 height 20
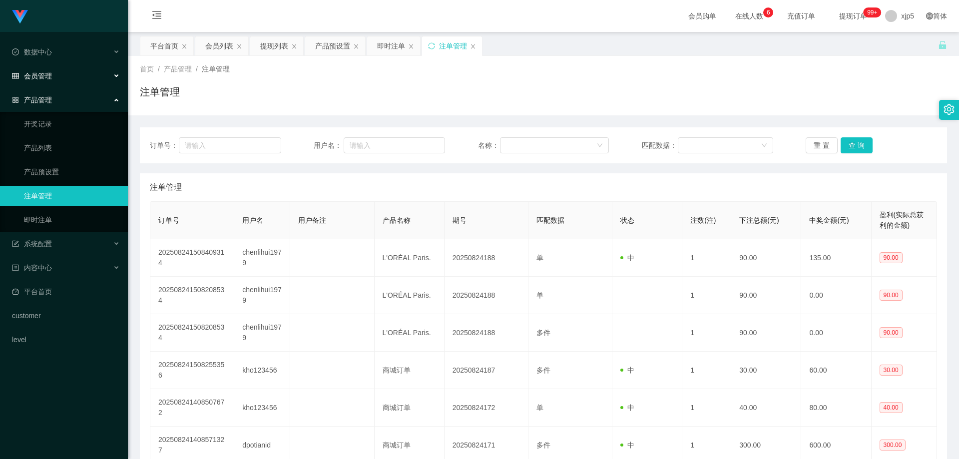
click at [53, 77] on div "会员管理" at bounding box center [64, 76] width 128 height 20
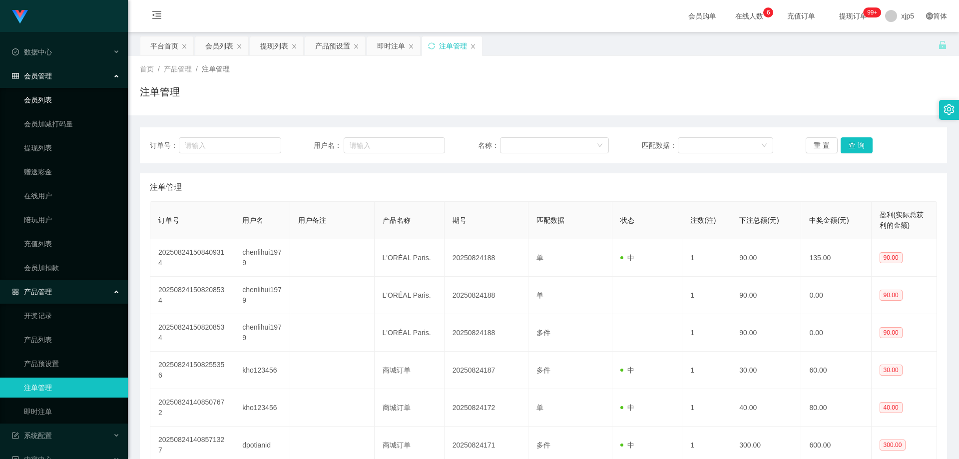
click at [60, 99] on link "会员列表" at bounding box center [72, 100] width 96 height 20
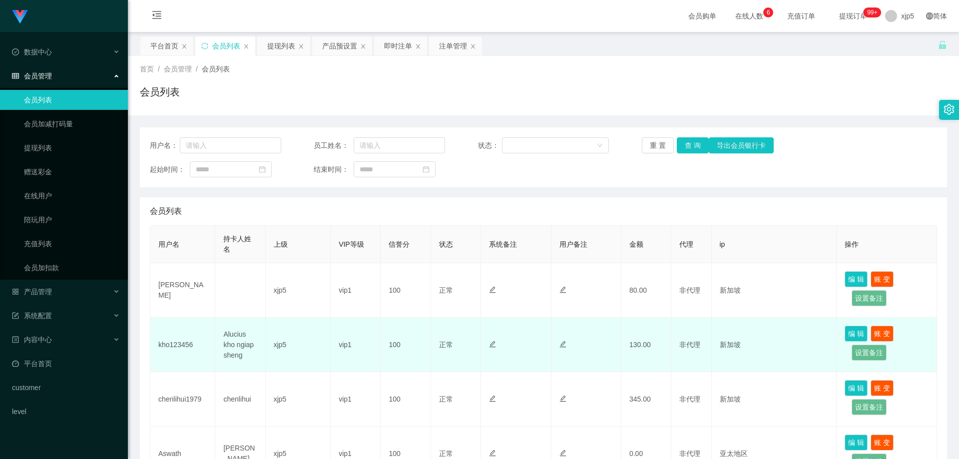
scroll to position [50, 0]
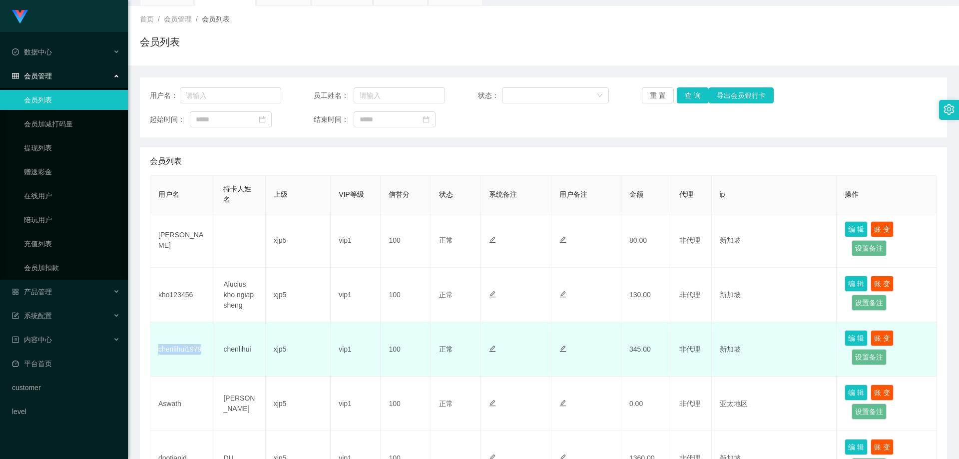
drag, startPoint x: 200, startPoint y: 352, endPoint x: 156, endPoint y: 351, distance: 44.0
click at [156, 351] on td "chenlihui1979" at bounding box center [182, 349] width 65 height 54
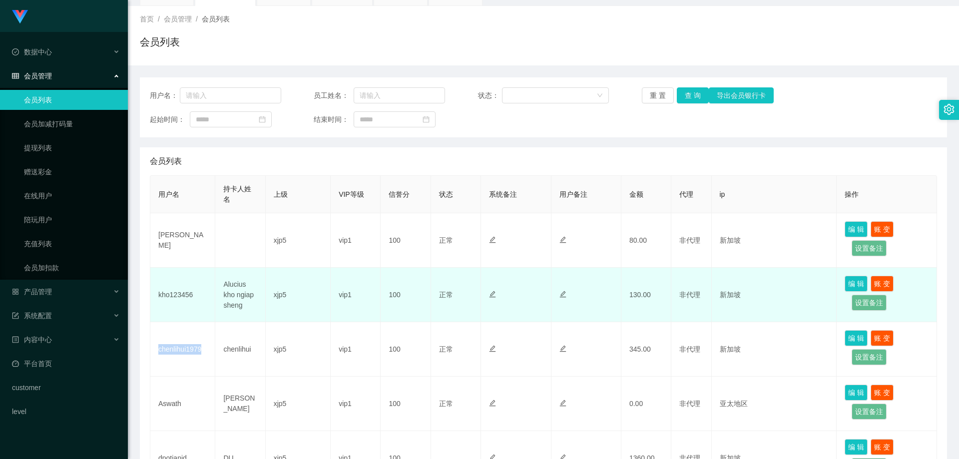
copy td "chenlihui1979"
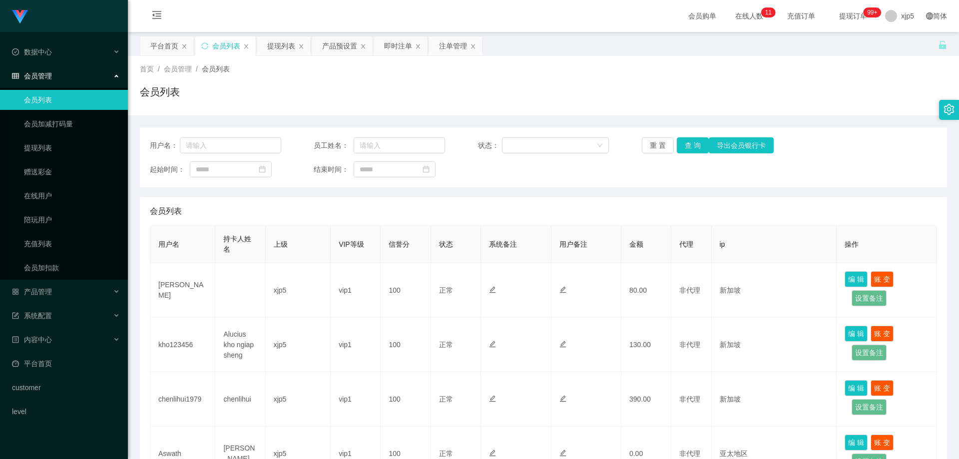
scroll to position [100, 0]
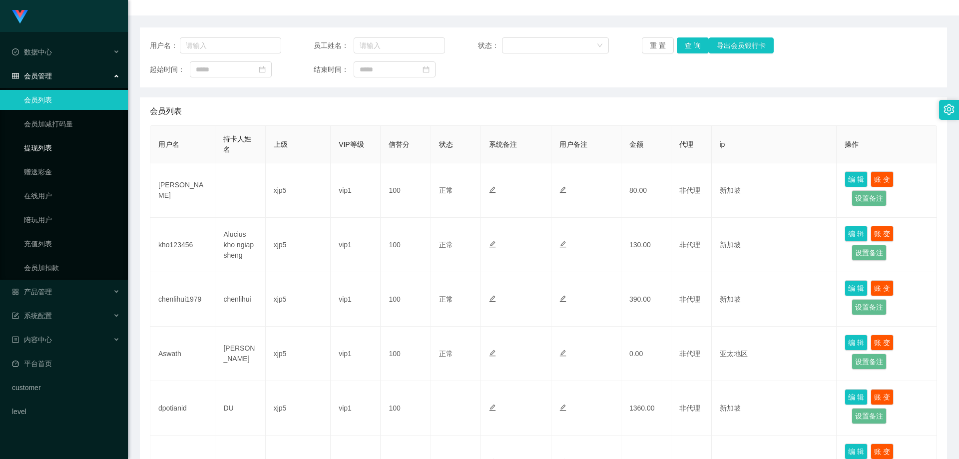
click at [55, 145] on link "提现列表" at bounding box center [72, 148] width 96 height 20
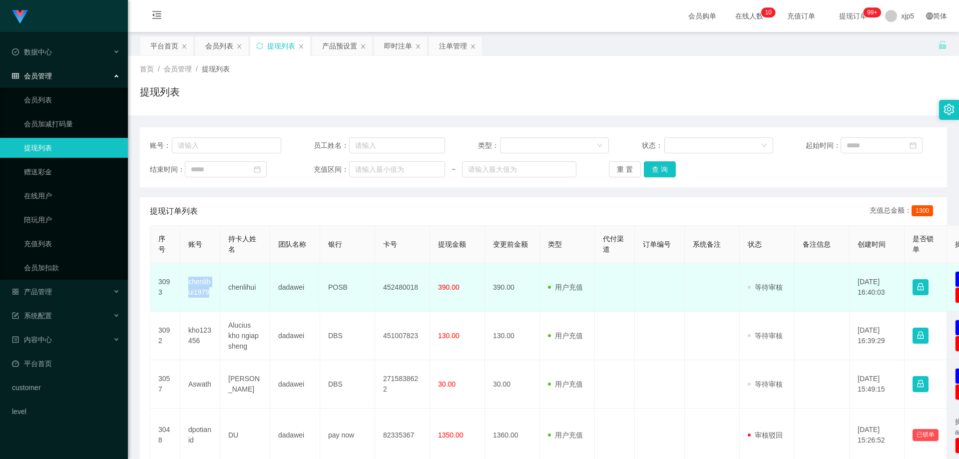
drag, startPoint x: 214, startPoint y: 295, endPoint x: 187, endPoint y: 283, distance: 29.3
click at [175, 289] on tr "3093 chenlihui1979 chenlihui dadawei POSB 452480018 390.00 390.00 用户充值 人工扣款 审核驳…" at bounding box center [581, 287] width 863 height 48
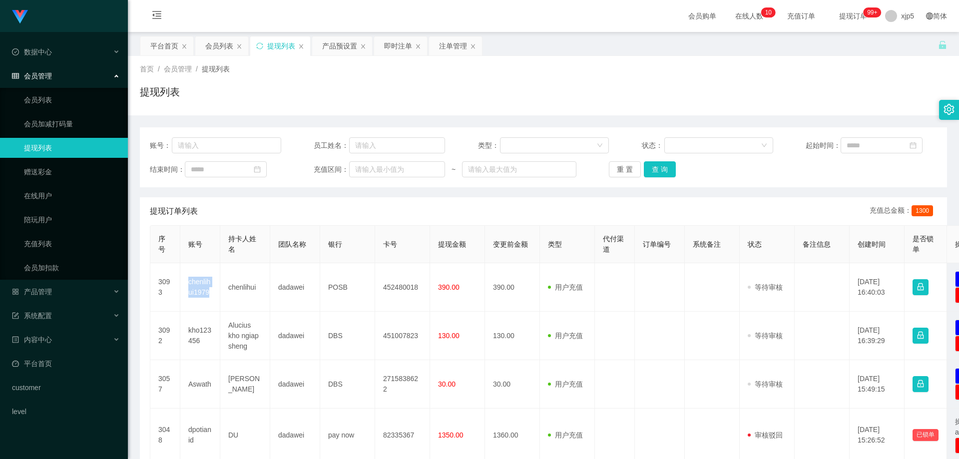
copy tr "chenlihui1979"
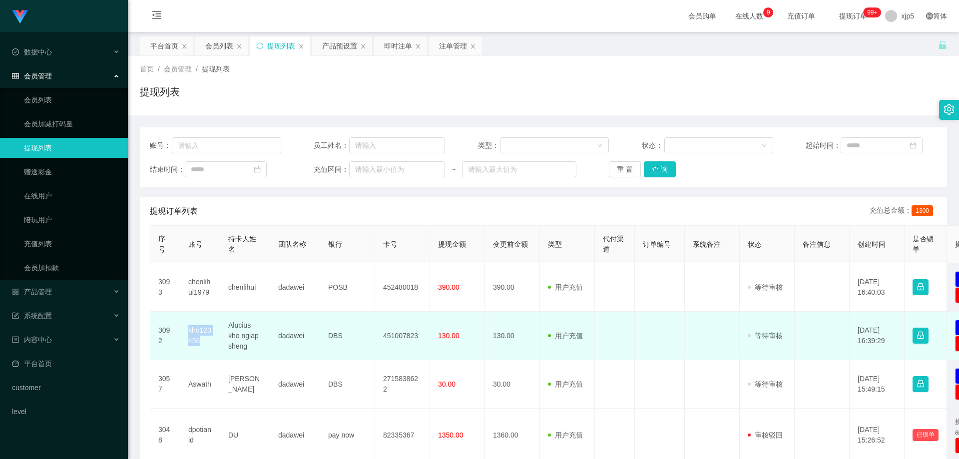
drag, startPoint x: 204, startPoint y: 340, endPoint x: 208, endPoint y: 326, distance: 14.5
click at [187, 332] on td "kho123456" at bounding box center [200, 336] width 40 height 48
copy td "kho123456"
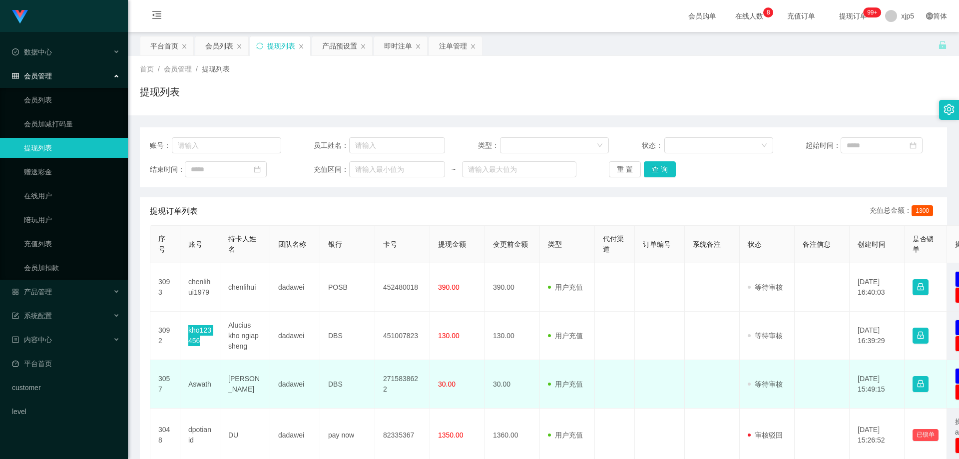
scroll to position [50, 0]
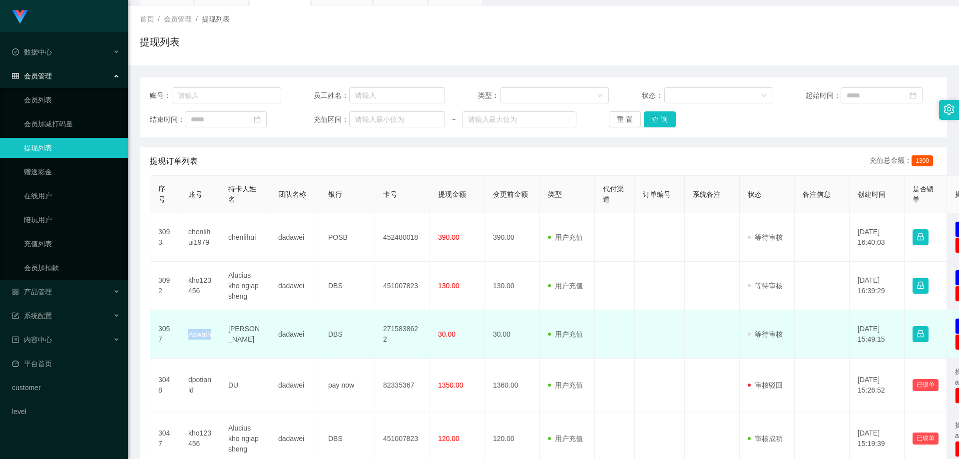
drag, startPoint x: 214, startPoint y: 339, endPoint x: 184, endPoint y: 337, distance: 30.0
click at [184, 337] on td "Aswath" at bounding box center [200, 334] width 40 height 48
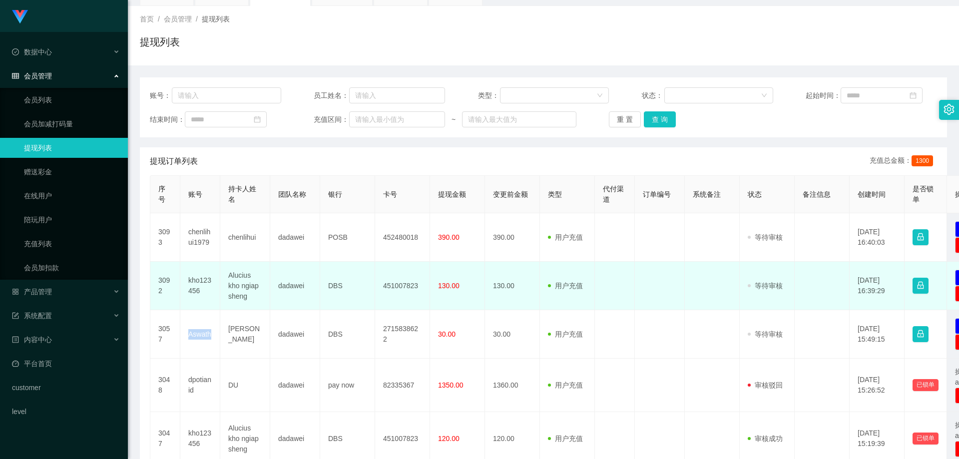
copy td "Aswath"
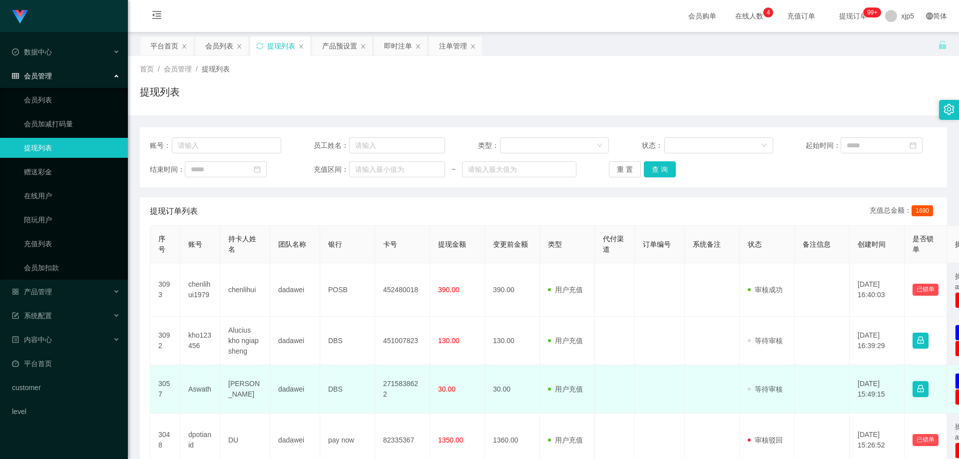
scroll to position [50, 0]
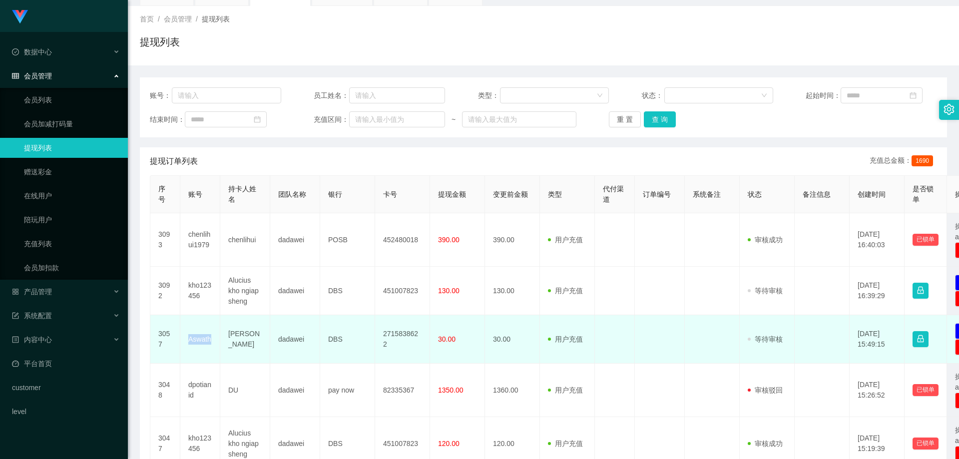
drag, startPoint x: 215, startPoint y: 343, endPoint x: 186, endPoint y: 342, distance: 28.5
click at [186, 342] on td "Aswath" at bounding box center [200, 339] width 40 height 48
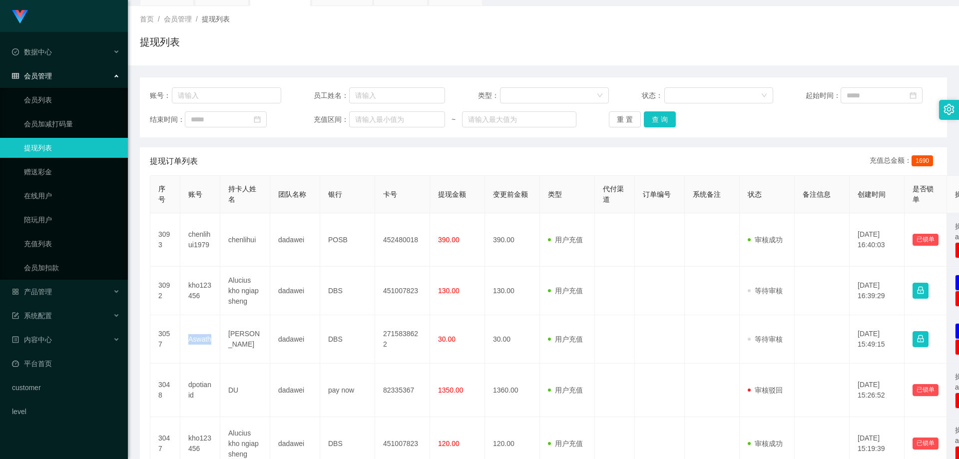
copy td "Aswath"
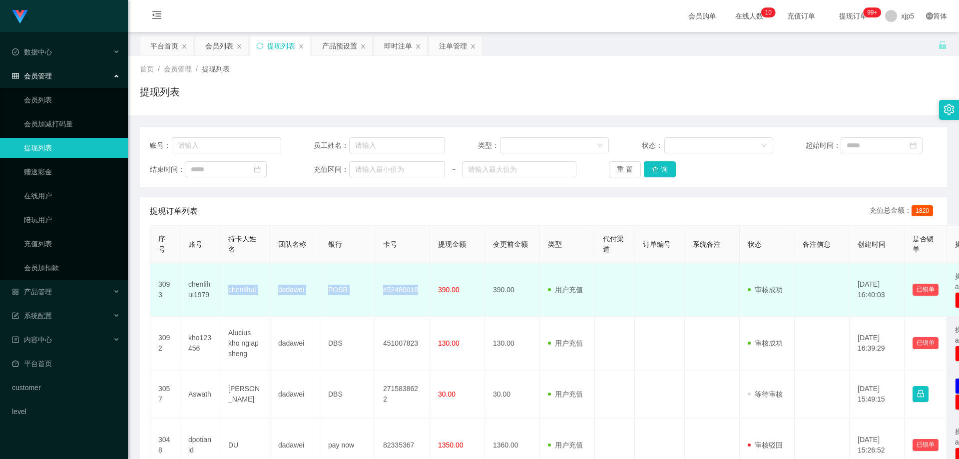
drag, startPoint x: 421, startPoint y: 297, endPoint x: 226, endPoint y: 292, distance: 194.9
click at [226, 292] on tr "3093 chenlihui1979 chenlihui dadawei POSB 452480018 390.00 390.00 用户充值 人工扣款 审核驳…" at bounding box center [581, 289] width 863 height 53
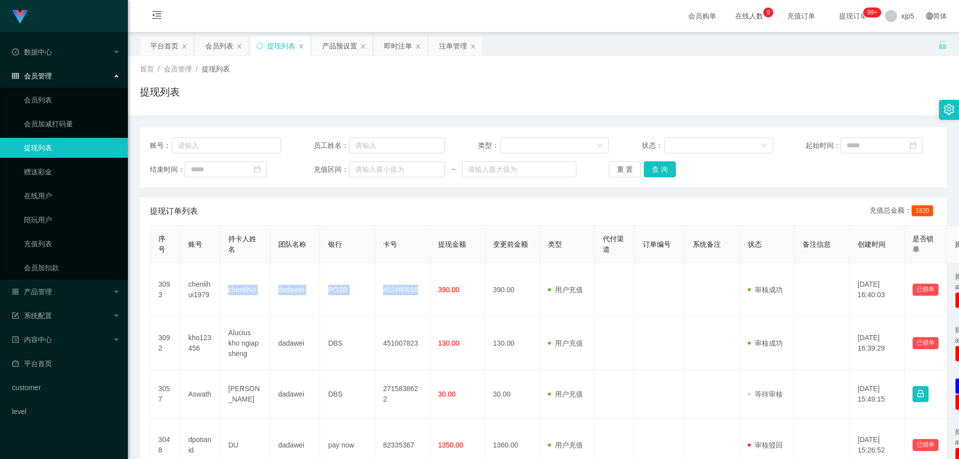
copy tr "chenlihui dadawei POSB 452480018"
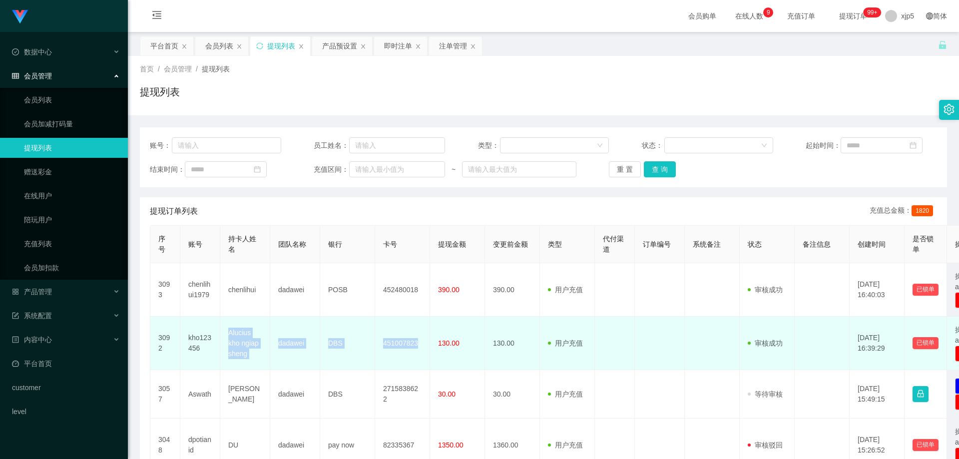
drag, startPoint x: 427, startPoint y: 347, endPoint x: 225, endPoint y: 336, distance: 202.2
click at [225, 336] on tr "3092 kho123456 Alucius kho ngiap sheng dadawei DBS 451007823 130.00 130.00 用户充值…" at bounding box center [581, 343] width 863 height 53
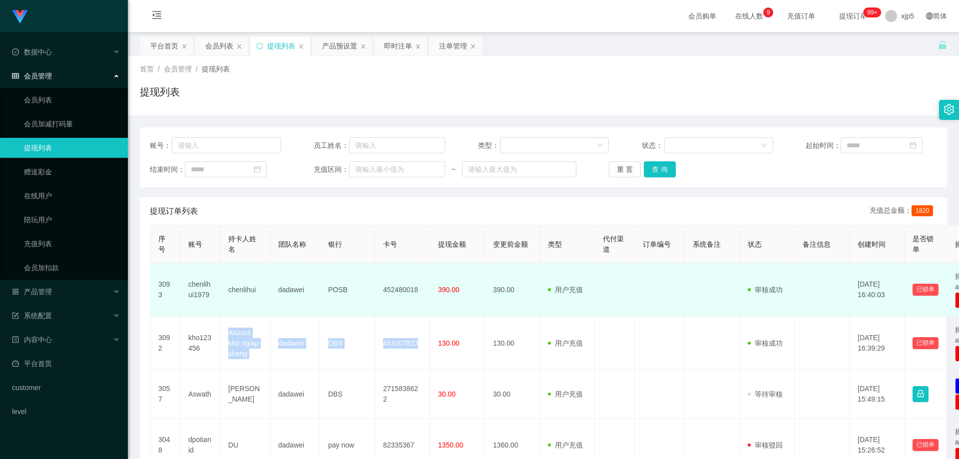
copy tr "Alucius kho ngiap sheng dadawei DBS 451007823"
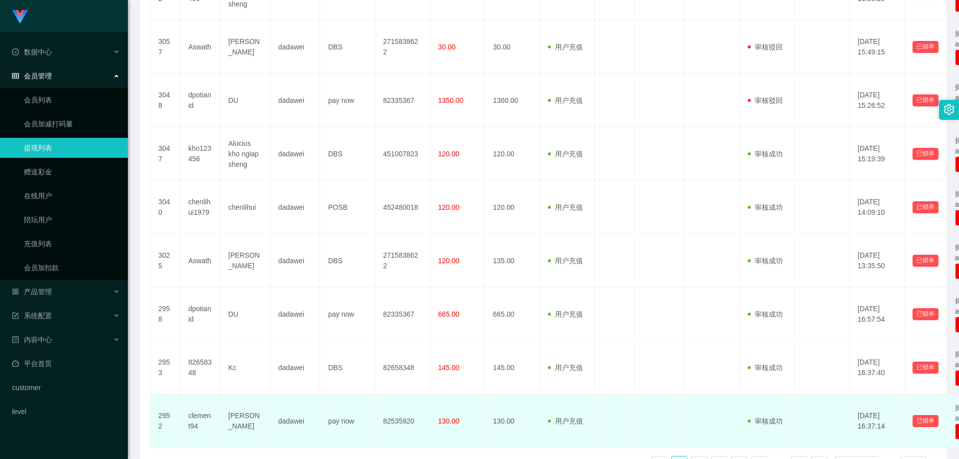
scroll to position [417, 0]
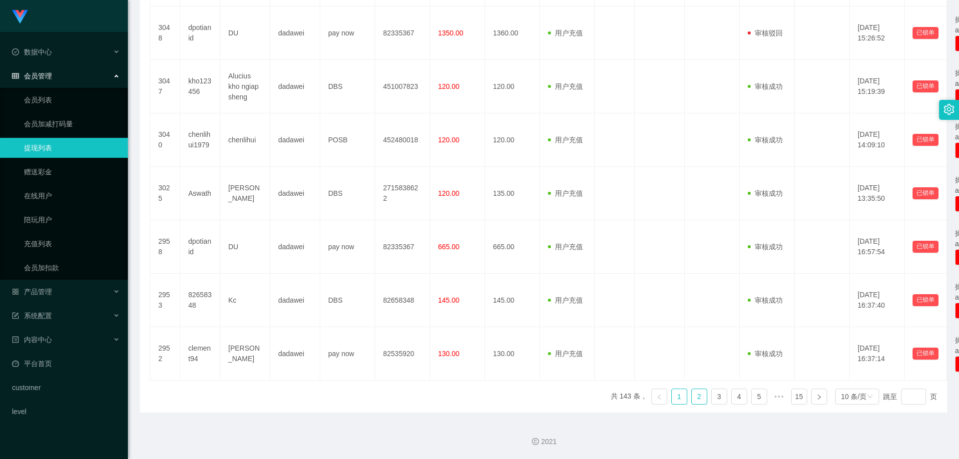
click at [698, 397] on link "2" at bounding box center [699, 396] width 15 height 15
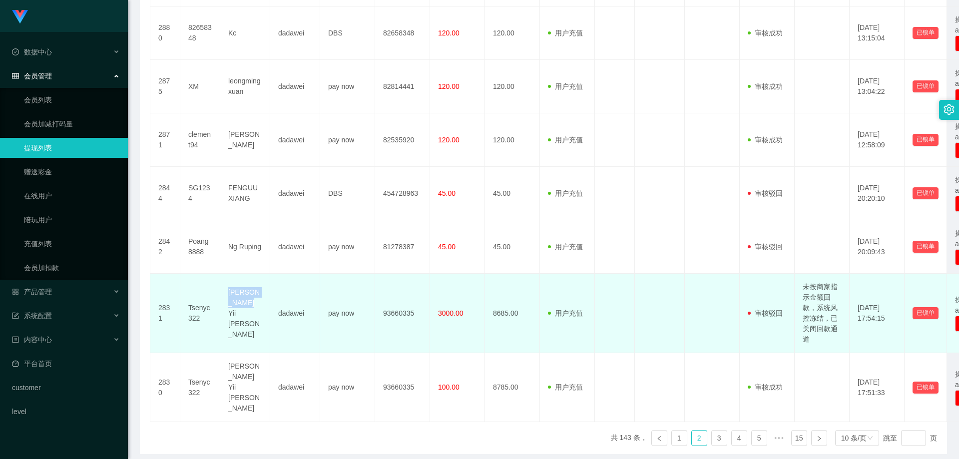
drag, startPoint x: 241, startPoint y: 320, endPoint x: 222, endPoint y: 307, distance: 22.6
click at [222, 307] on td "Tsen Yii Choi" at bounding box center [245, 313] width 50 height 79
copy td "Tsen Yii Choi"
click at [212, 322] on td "Tsenyc322" at bounding box center [200, 313] width 40 height 79
drag, startPoint x: 210, startPoint y: 321, endPoint x: 187, endPoint y: 312, distance: 24.9
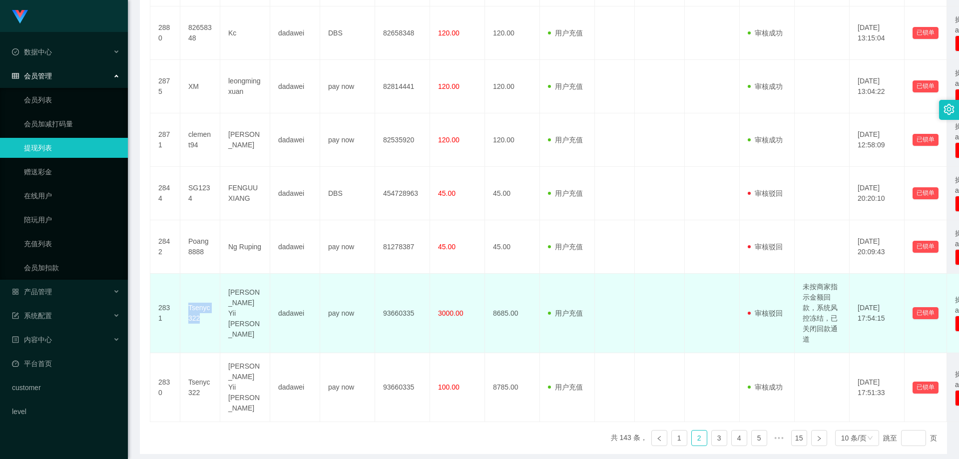
click at [187, 312] on td "Tsenyc322" at bounding box center [200, 313] width 40 height 79
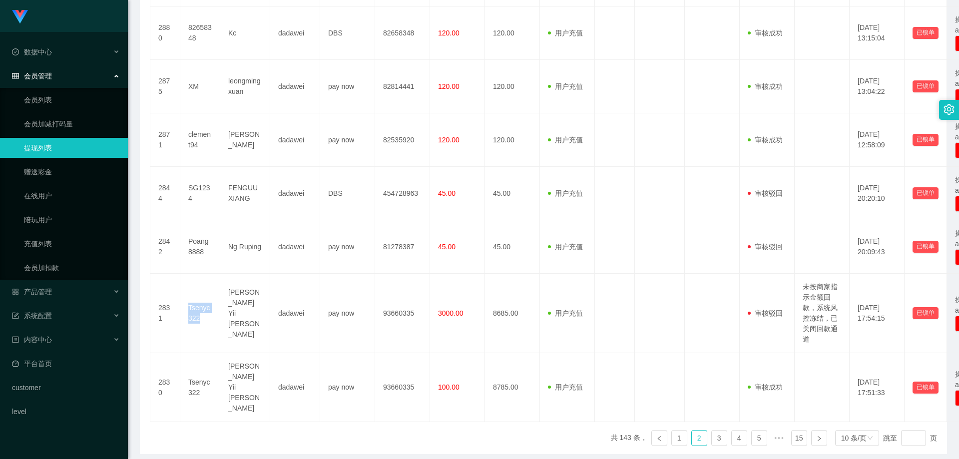
copy td "Tsenyc322"
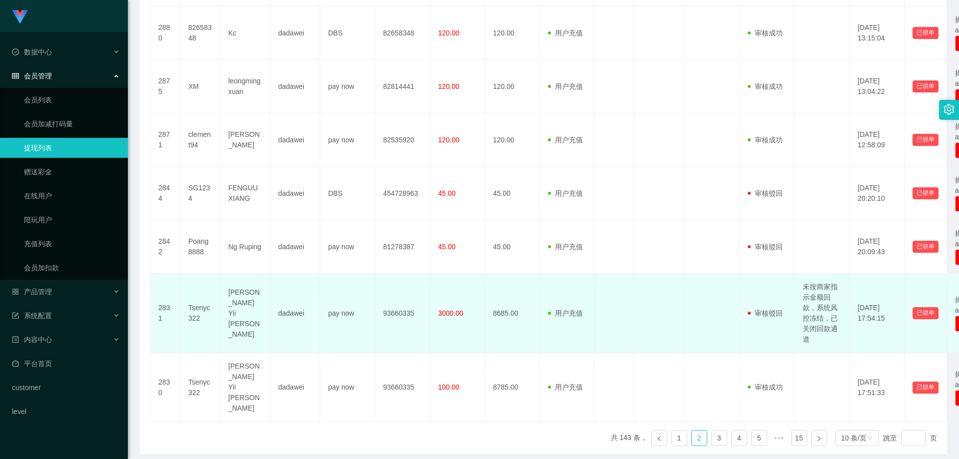
click at [239, 317] on td "Tsen Yii Choi" at bounding box center [245, 313] width 50 height 79
drag, startPoint x: 256, startPoint y: 321, endPoint x: 227, endPoint y: 311, distance: 30.5
click at [227, 311] on td "Tsen Yii Choi" at bounding box center [245, 313] width 50 height 79
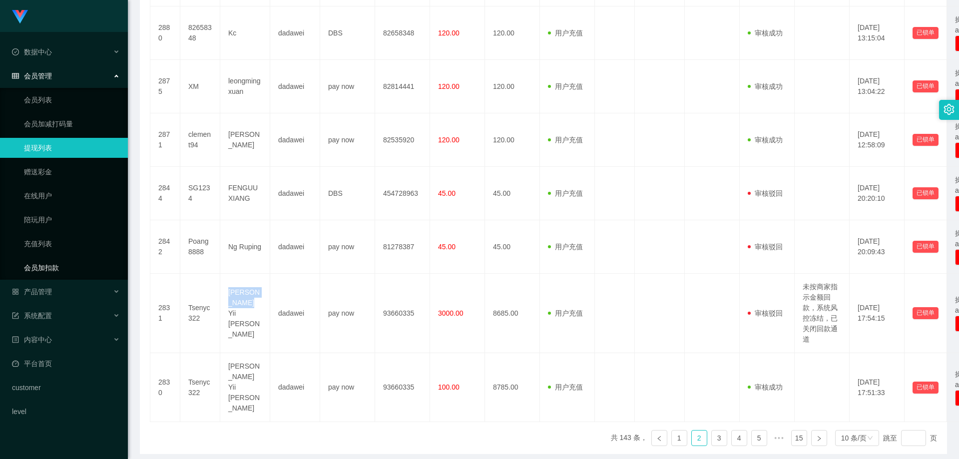
copy td "Tsen Yii Choi"
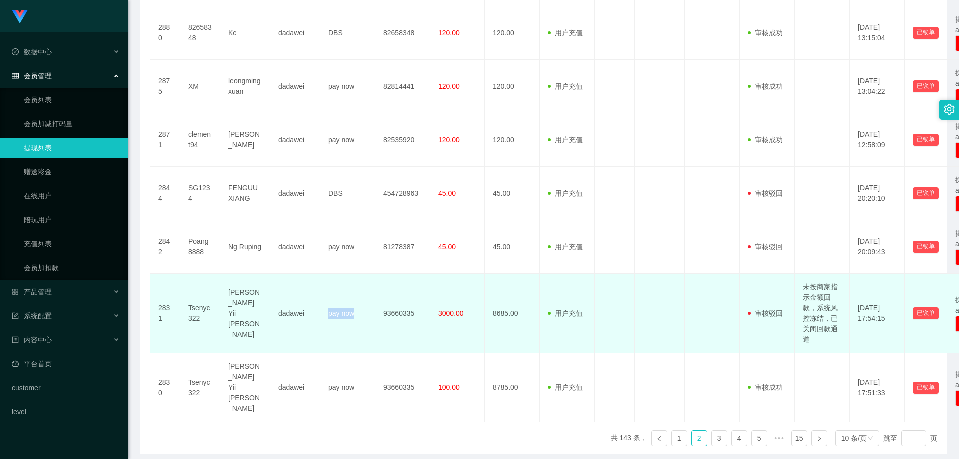
drag, startPoint x: 362, startPoint y: 318, endPoint x: 329, endPoint y: 317, distance: 33.0
click at [329, 317] on td "pay now" at bounding box center [347, 313] width 55 height 79
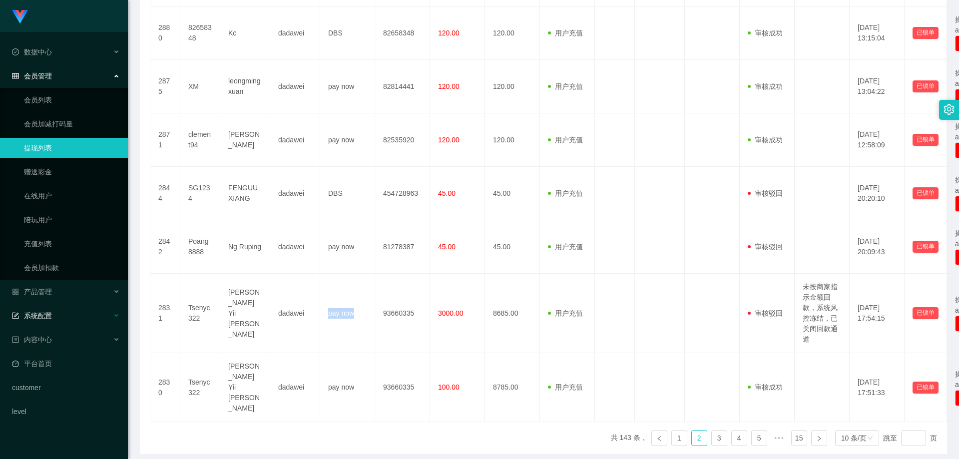
copy td "pay now"
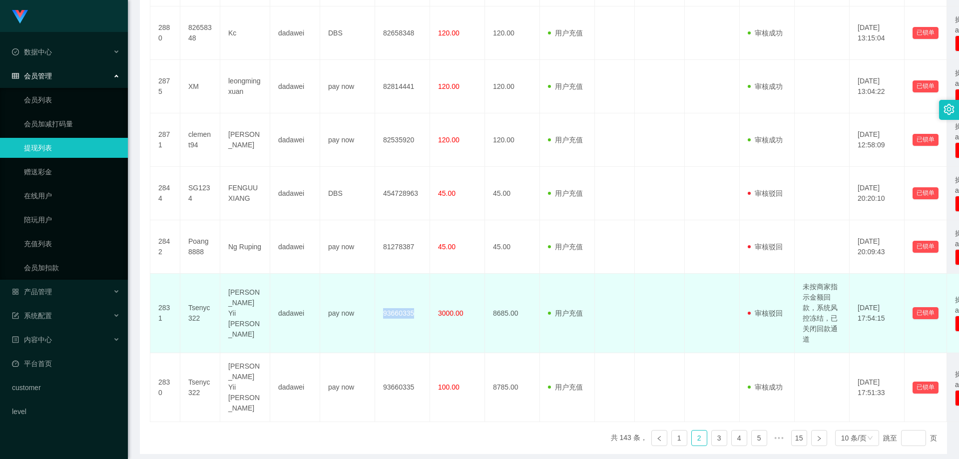
drag, startPoint x: 389, startPoint y: 311, endPoint x: 381, endPoint y: 313, distance: 8.4
click at [381, 313] on td "93660335" at bounding box center [402, 313] width 55 height 79
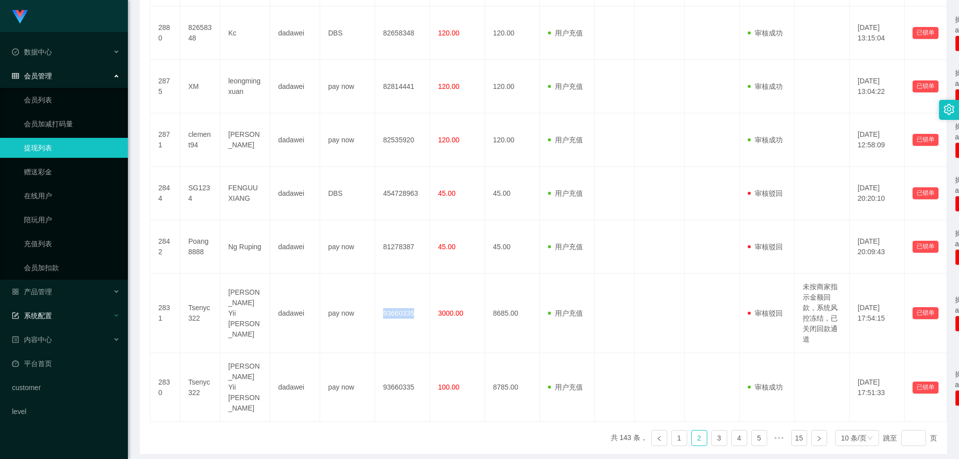
copy td "93660335"
drag, startPoint x: 58, startPoint y: 98, endPoint x: 63, endPoint y: 86, distance: 12.3
click at [58, 98] on link "会员列表" at bounding box center [72, 100] width 96 height 20
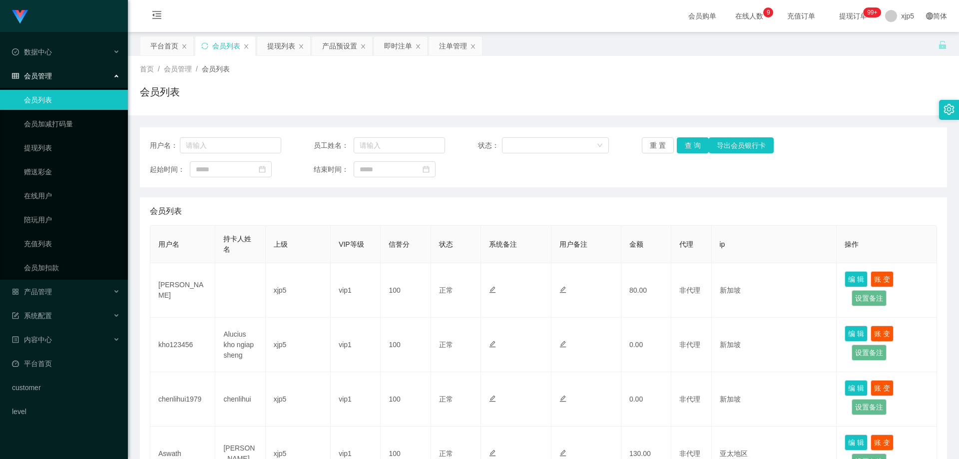
scroll to position [100, 0]
